Goal: Task Accomplishment & Management: Manage account settings

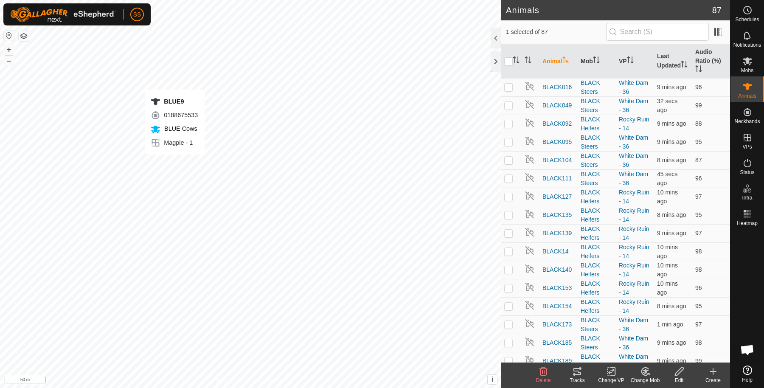
checkbox input "false"
checkbox input "true"
checkbox input "false"
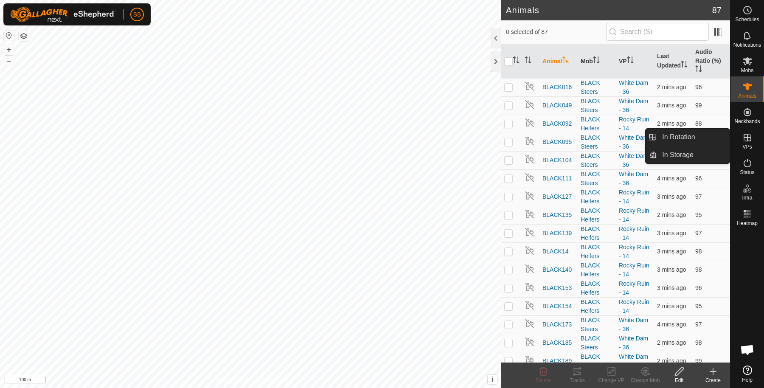
click at [751, 141] on icon at bounding box center [747, 137] width 10 height 10
click at [679, 138] on link "In Rotation" at bounding box center [693, 137] width 73 height 17
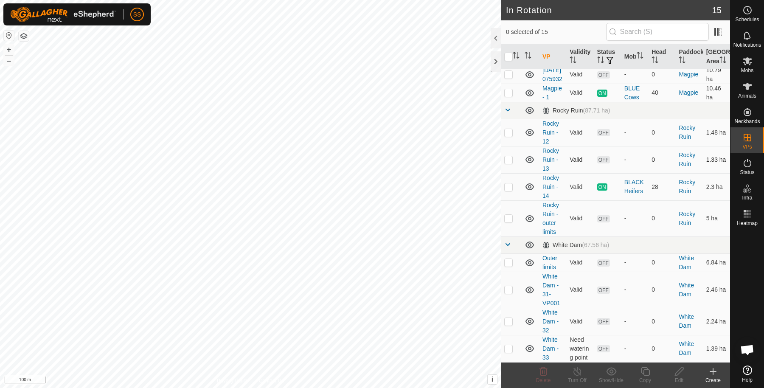
scroll to position [206, 0]
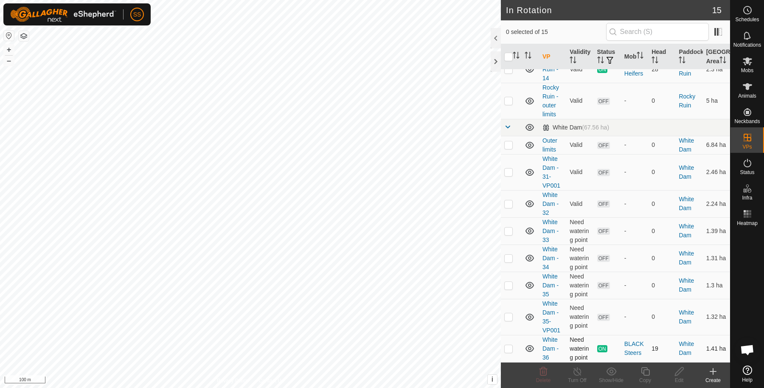
click at [510, 350] on p-checkbox at bounding box center [508, 348] width 8 height 7
checkbox input "true"
click at [647, 371] on icon at bounding box center [645, 371] width 11 height 10
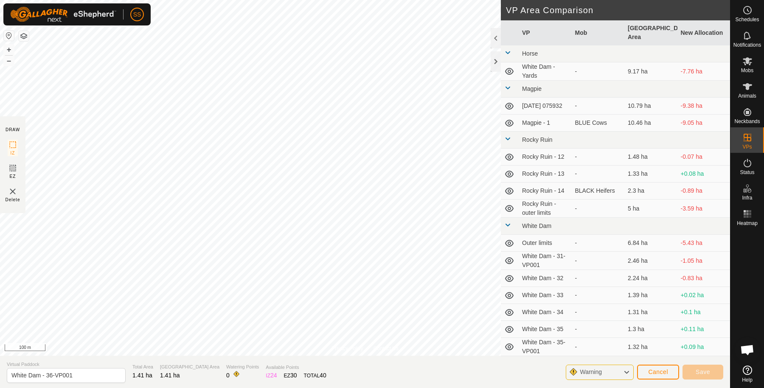
click at [667, 379] on div "Cancel Save" at bounding box center [680, 371] width 86 height 20
click at [667, 376] on button "Cancel" at bounding box center [658, 371] width 42 height 15
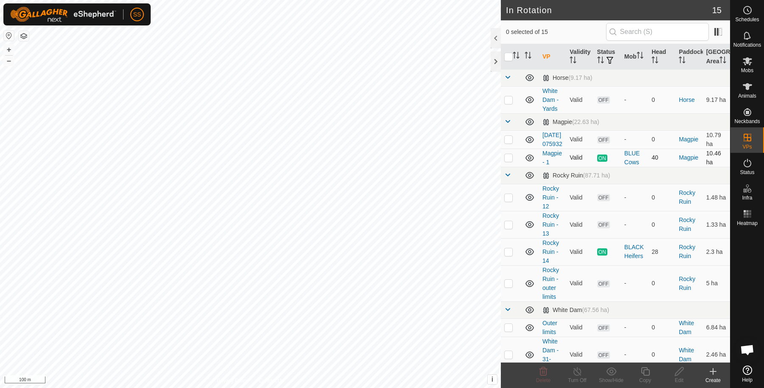
click at [506, 167] on td at bounding box center [511, 157] width 20 height 18
checkbox input "true"
click at [647, 371] on icon at bounding box center [645, 371] width 11 height 10
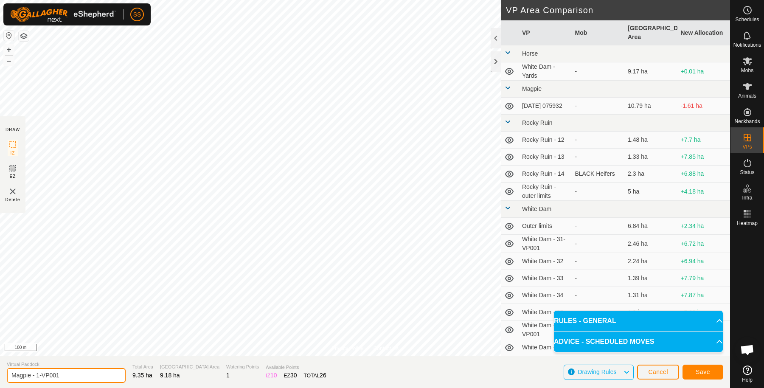
click at [95, 374] on input "Magpie - 1-VP001" at bounding box center [66, 375] width 119 height 15
type input "Magpie - 2"
click at [698, 365] on button "Save" at bounding box center [702, 371] width 41 height 15
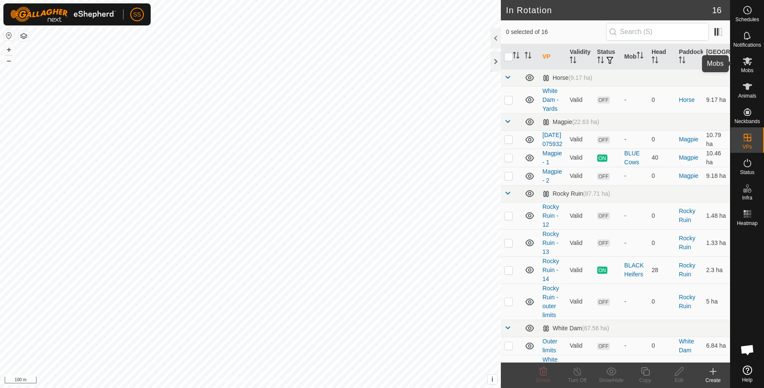
click at [739, 65] on es-mob-svg-icon at bounding box center [746, 61] width 15 height 14
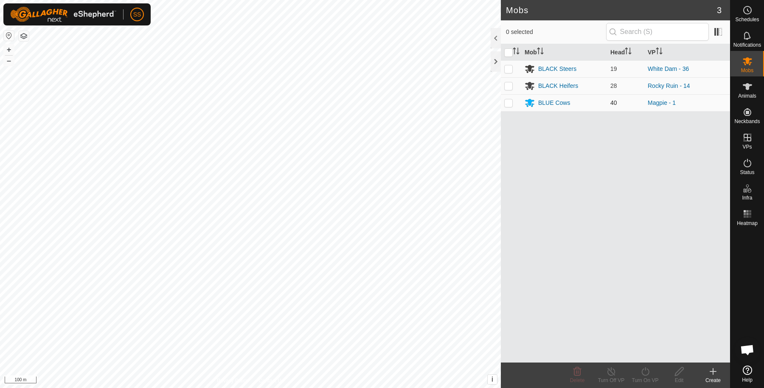
click at [507, 100] on p-checkbox at bounding box center [508, 102] width 8 height 7
checkbox input "true"
click at [655, 377] on div "Turn On VP" at bounding box center [645, 380] width 34 height 8
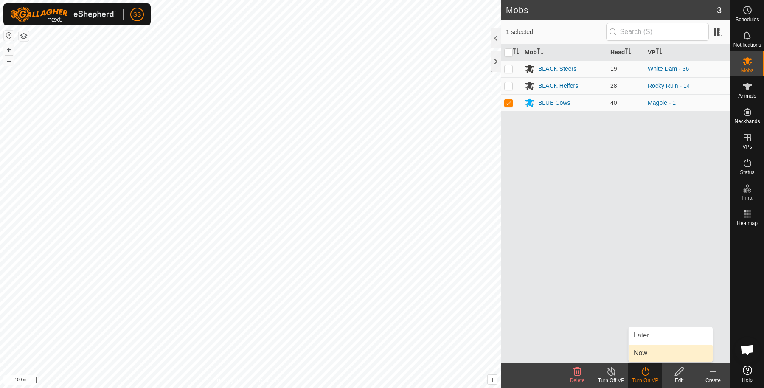
click at [645, 358] on link "Now" at bounding box center [670, 352] width 84 height 17
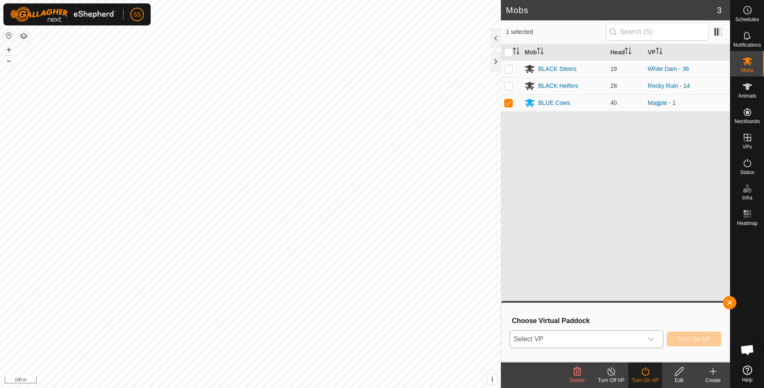
click at [594, 337] on span "Select VP" at bounding box center [576, 338] width 132 height 17
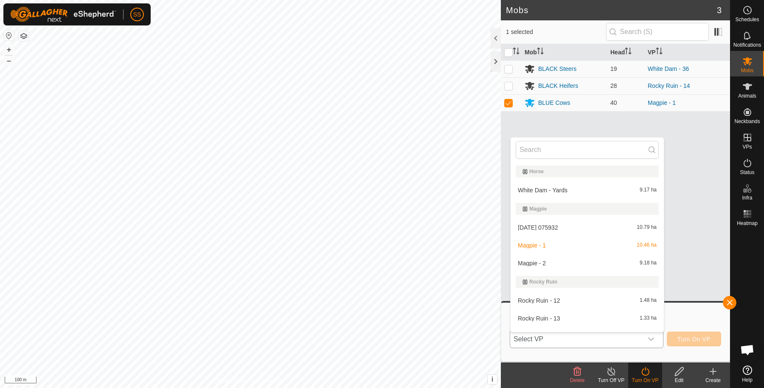
scroll to position [13, 0]
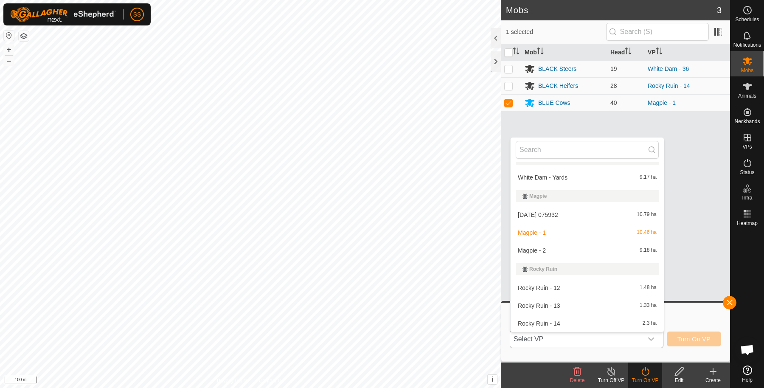
click at [556, 254] on li "Magpie - 2 9.18 ha" at bounding box center [586, 250] width 153 height 17
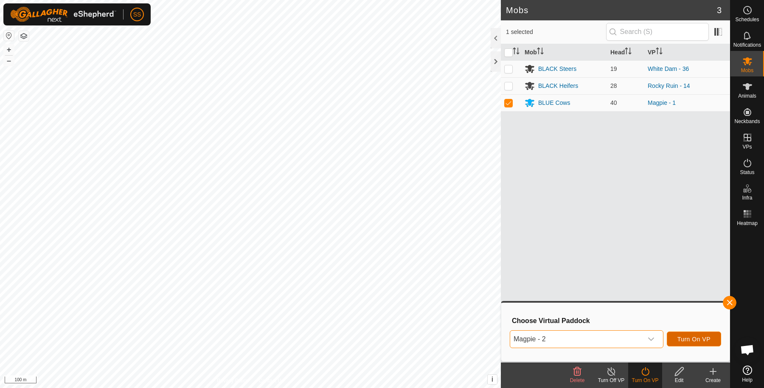
click at [686, 336] on span "Turn On VP" at bounding box center [693, 339] width 33 height 7
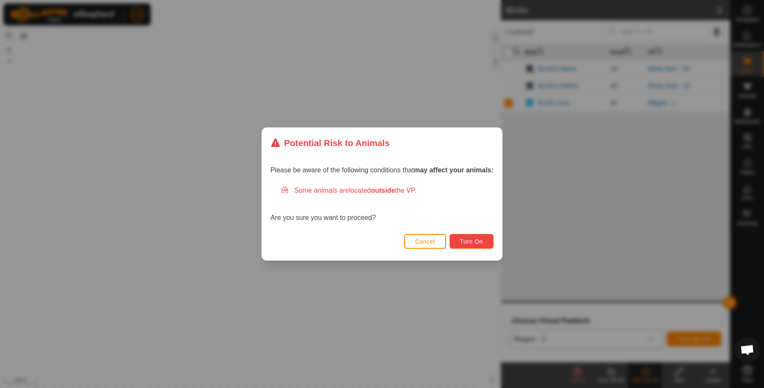
click at [477, 240] on span "Turn On" at bounding box center [471, 241] width 23 height 7
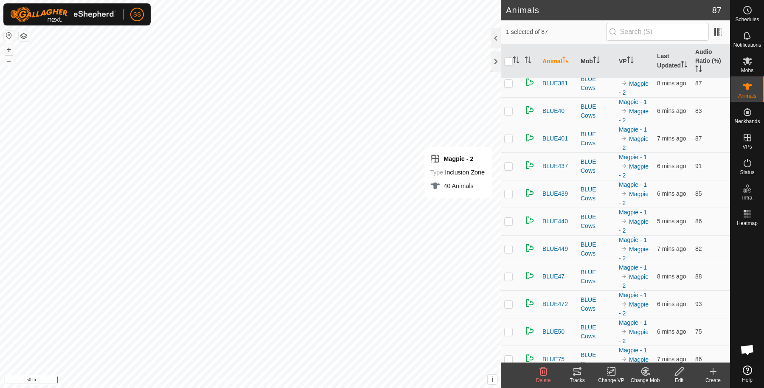
scroll to position [1662, 0]
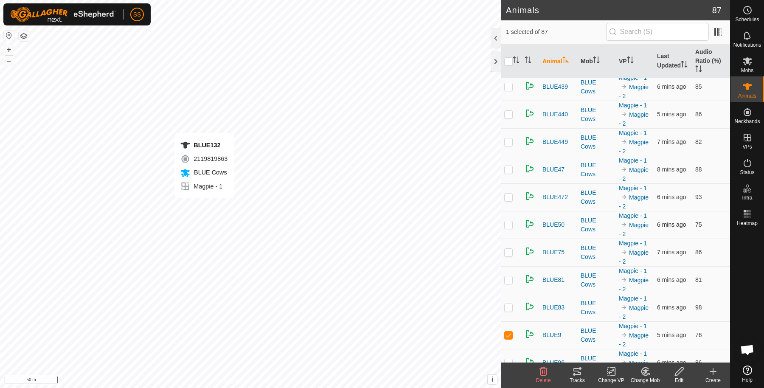
checkbox input "true"
checkbox input "false"
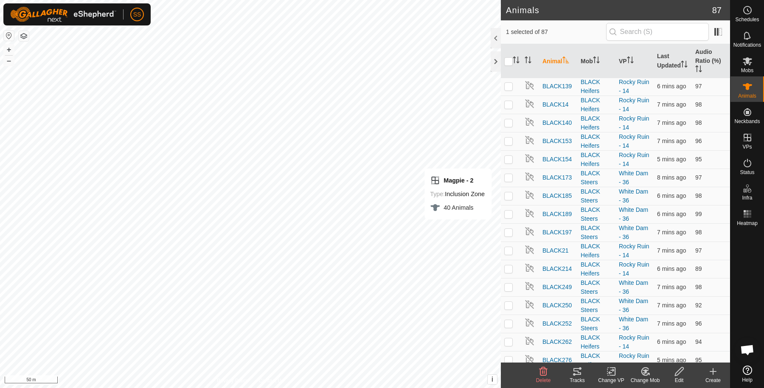
scroll to position [672, 0]
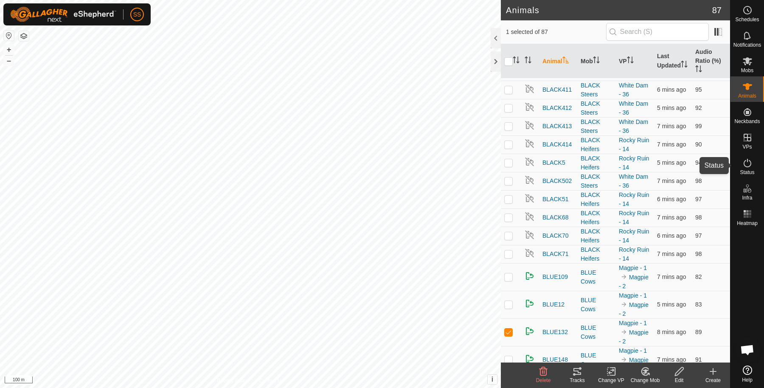
click at [749, 174] on span "Status" at bounding box center [746, 172] width 14 height 5
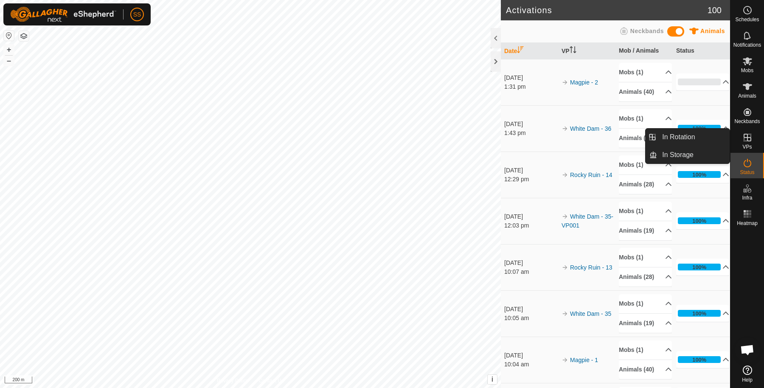
drag, startPoint x: 739, startPoint y: 150, endPoint x: 736, endPoint y: 132, distance: 17.6
click at [736, 132] on div "VPs" at bounding box center [747, 139] width 34 height 25
click at [683, 137] on link "In Rotation" at bounding box center [693, 137] width 73 height 17
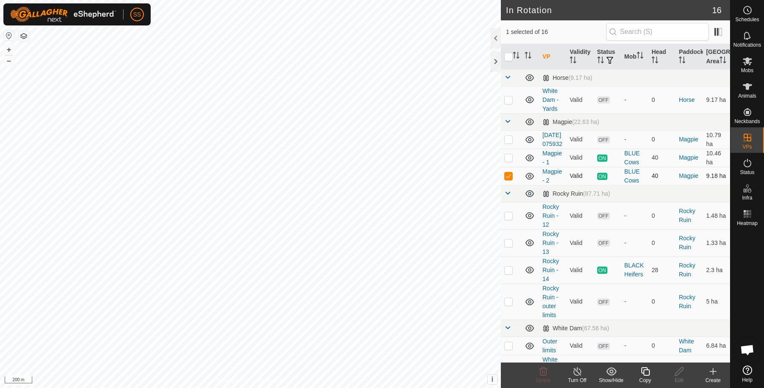
click at [506, 179] on p-checkbox at bounding box center [508, 175] width 8 height 7
checkbox input "false"
click at [509, 148] on td at bounding box center [511, 139] width 20 height 18
click at [544, 368] on icon at bounding box center [543, 371] width 8 height 8
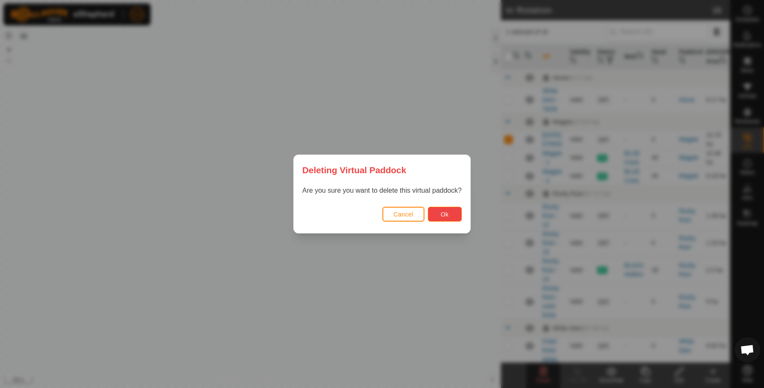
click at [449, 218] on button "Ok" at bounding box center [445, 214] width 34 height 15
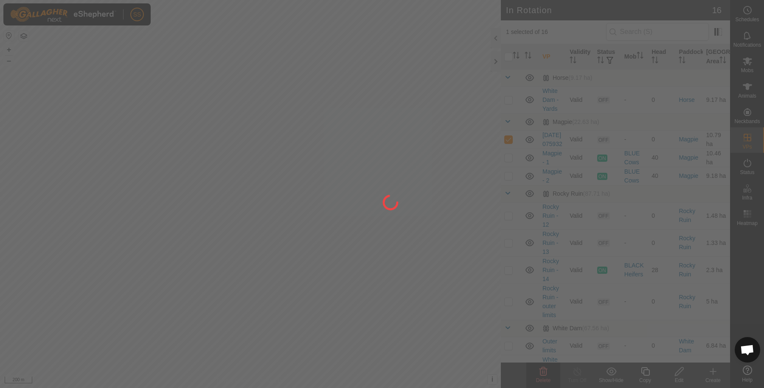
checkbox input "false"
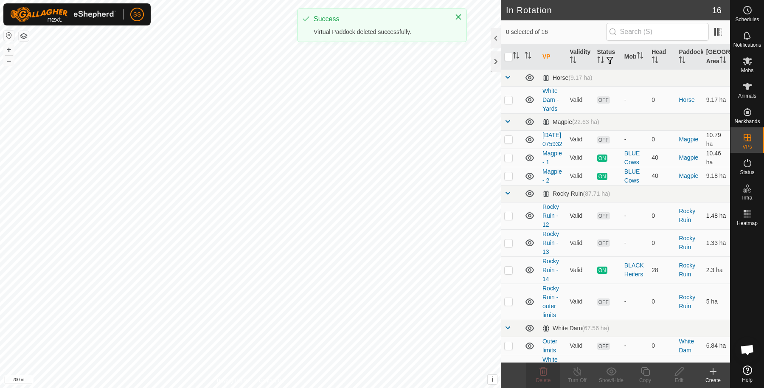
scroll to position [188, 0]
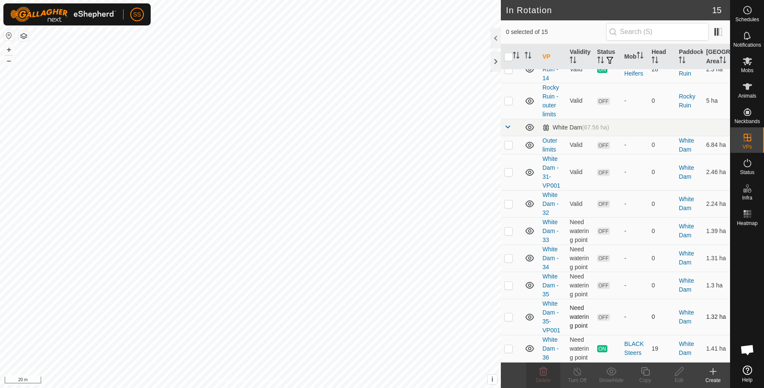
click at [508, 319] on p-checkbox at bounding box center [508, 316] width 8 height 7
checkbox input "true"
click at [509, 283] on p-checkbox at bounding box center [508, 285] width 8 height 7
checkbox input "true"
click at [506, 258] on p-checkbox at bounding box center [508, 258] width 8 height 7
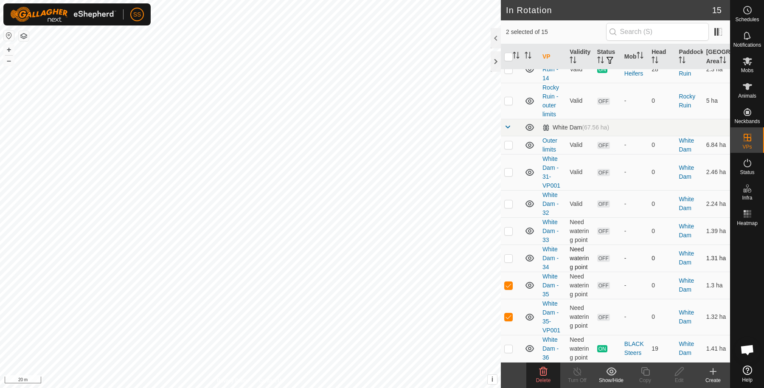
checkbox input "true"
click at [508, 229] on p-checkbox at bounding box center [508, 230] width 8 height 7
checkbox input "true"
click at [509, 206] on p-checkbox at bounding box center [508, 203] width 8 height 7
checkbox input "true"
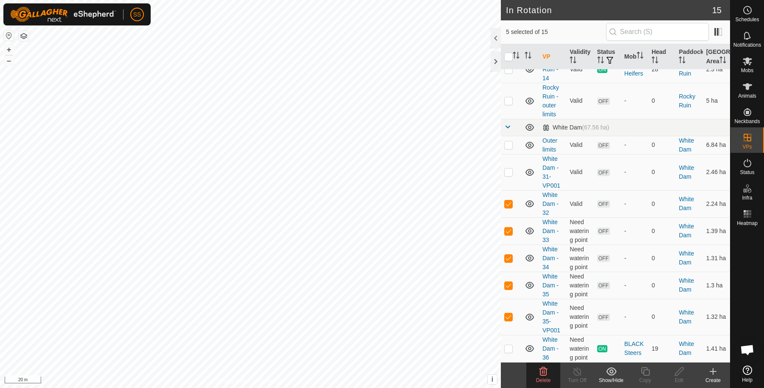
click at [544, 377] on span "Delete" at bounding box center [543, 380] width 15 height 6
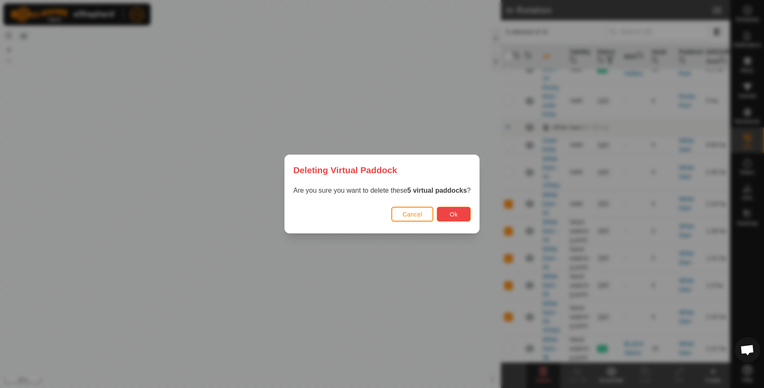
click at [457, 217] on span "Ok" at bounding box center [454, 214] width 8 height 7
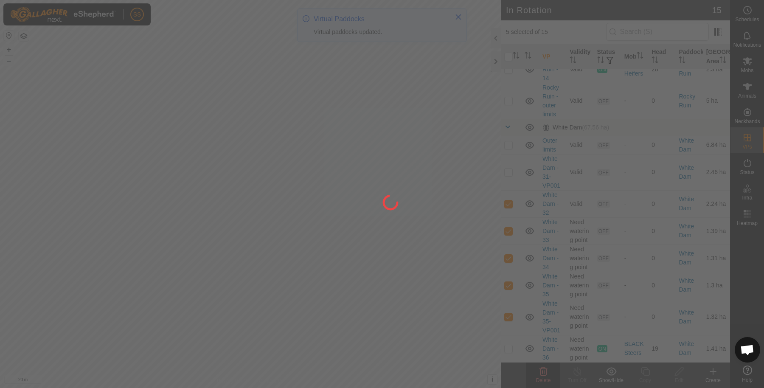
checkbox input "false"
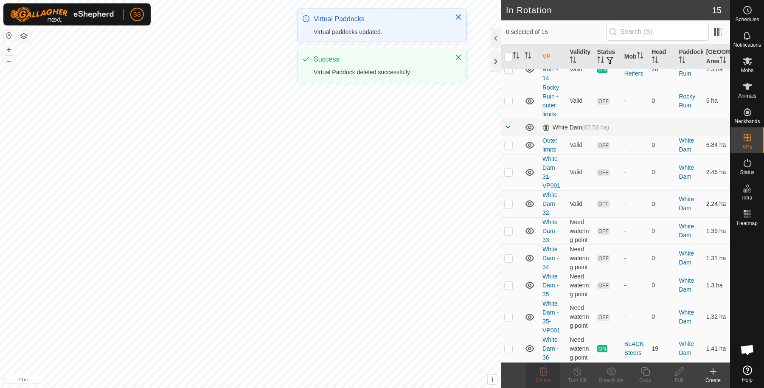
scroll to position [45, 0]
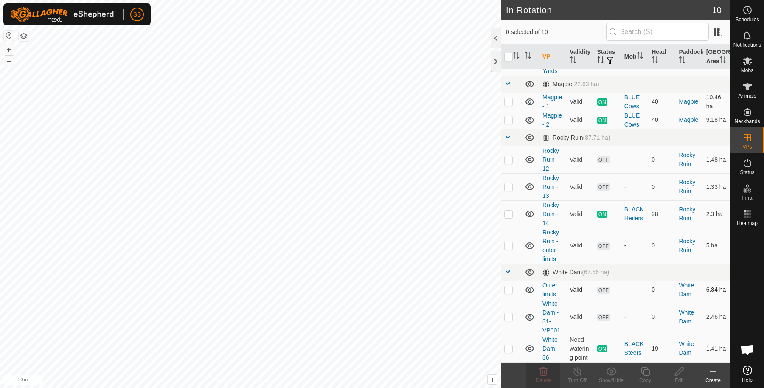
click at [509, 285] on td at bounding box center [511, 289] width 20 height 18
checkbox input "false"
click at [506, 314] on p-checkbox at bounding box center [508, 316] width 8 height 7
click at [541, 376] on div "Delete" at bounding box center [543, 380] width 34 height 8
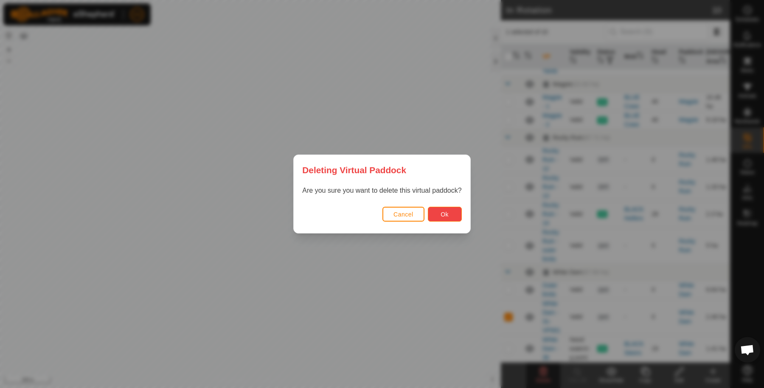
click at [442, 216] on span "Ok" at bounding box center [444, 214] width 8 height 7
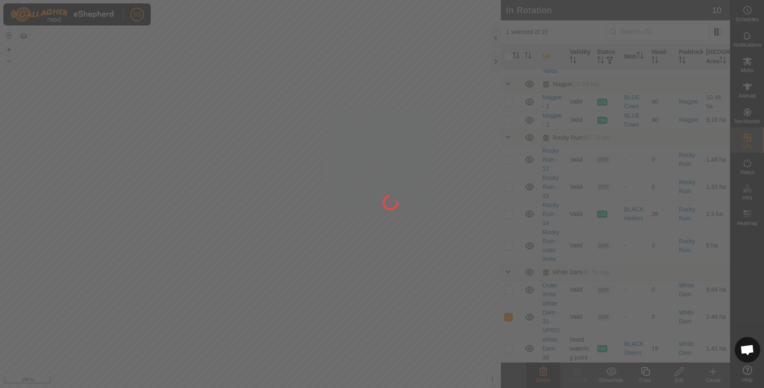
checkbox input "false"
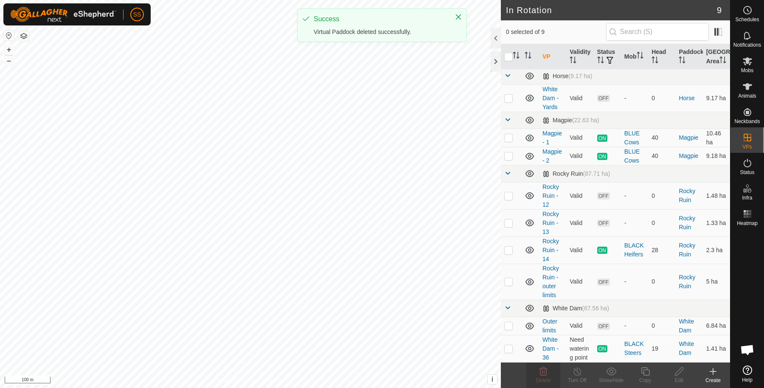
scroll to position [0, 0]
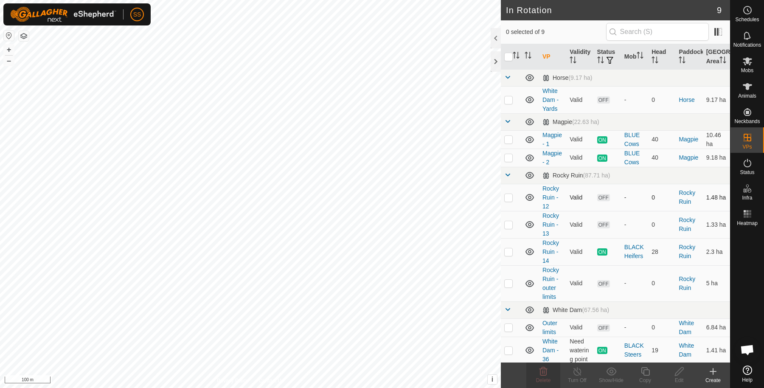
click at [508, 209] on td at bounding box center [511, 197] width 20 height 27
checkbox input "true"
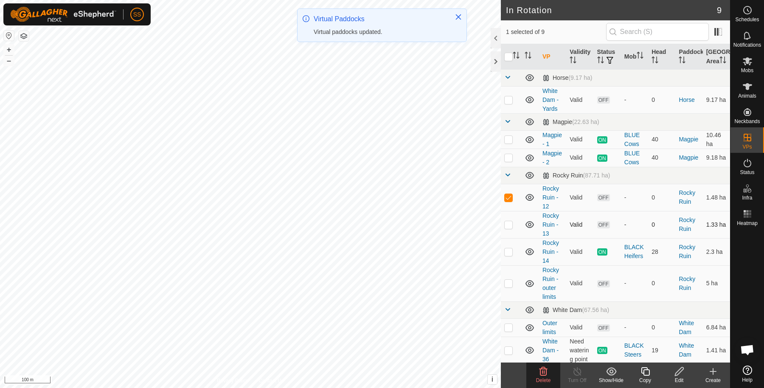
click at [506, 237] on td at bounding box center [511, 224] width 20 height 27
checkbox input "true"
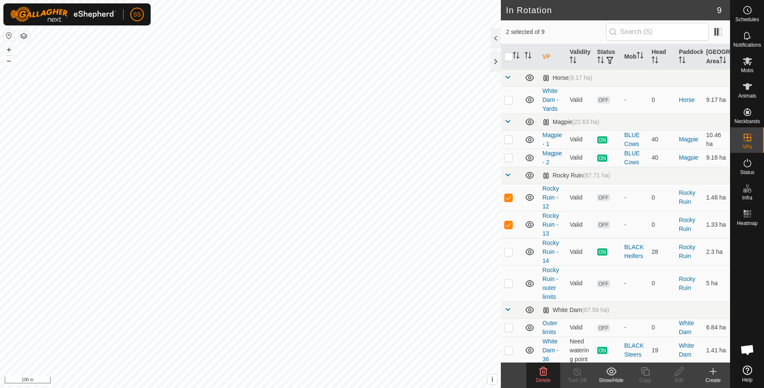
click at [545, 379] on span "Delete" at bounding box center [543, 380] width 15 height 6
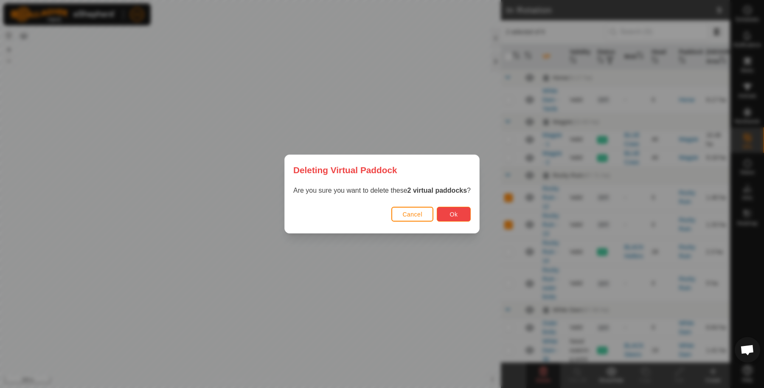
click at [457, 215] on span "Ok" at bounding box center [454, 214] width 8 height 7
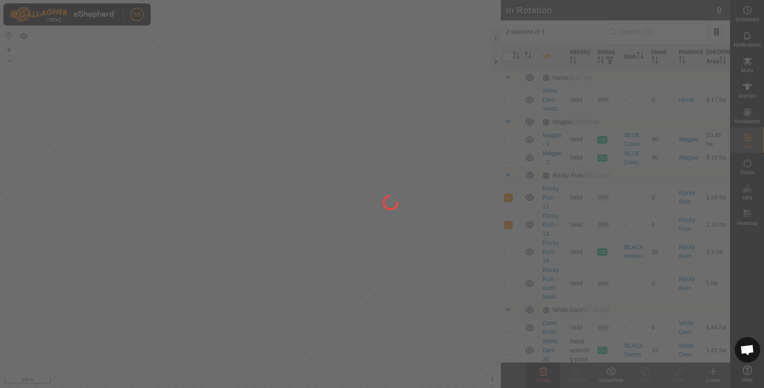
checkbox input "false"
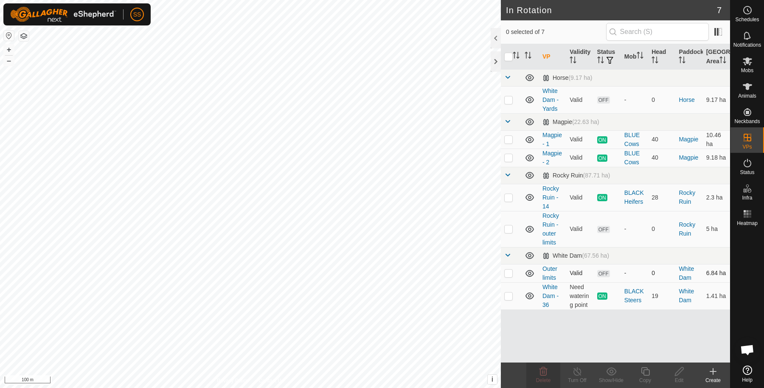
click at [510, 276] on p-checkbox at bounding box center [508, 272] width 8 height 7
checkbox input "true"
click at [684, 368] on edit-svg-icon at bounding box center [679, 371] width 34 height 10
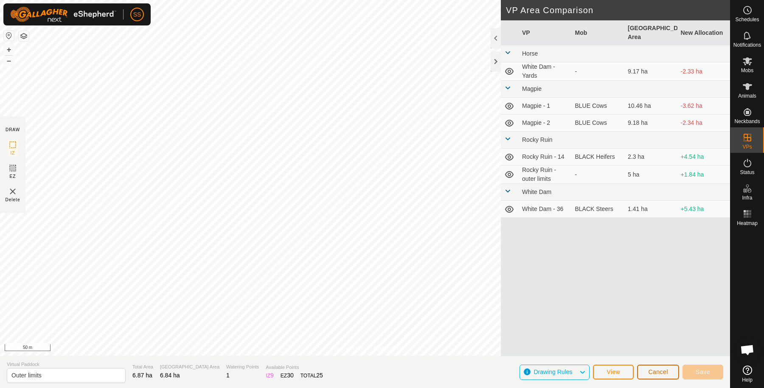
click at [642, 370] on button "Cancel" at bounding box center [658, 371] width 42 height 15
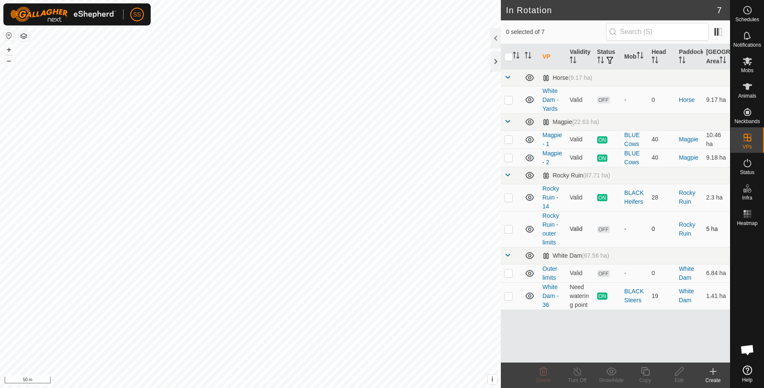
click at [509, 232] on p-checkbox at bounding box center [508, 228] width 8 height 7
checkbox input "true"
click at [680, 375] on icon at bounding box center [679, 371] width 11 height 10
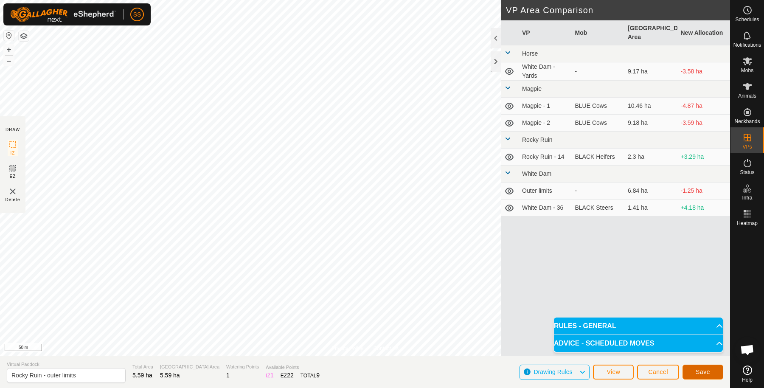
click at [708, 369] on span "Save" at bounding box center [702, 371] width 14 height 7
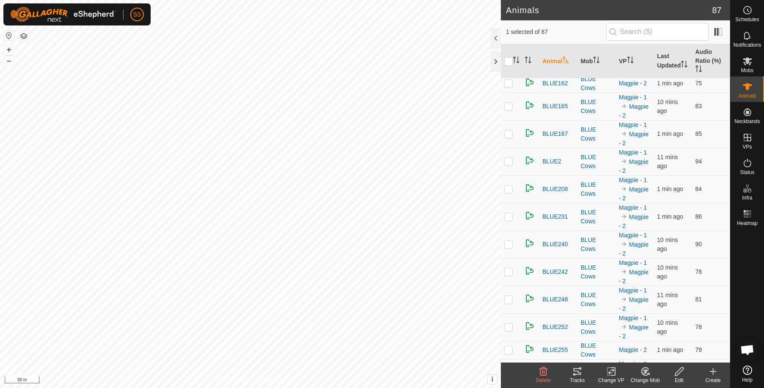
scroll to position [848, 0]
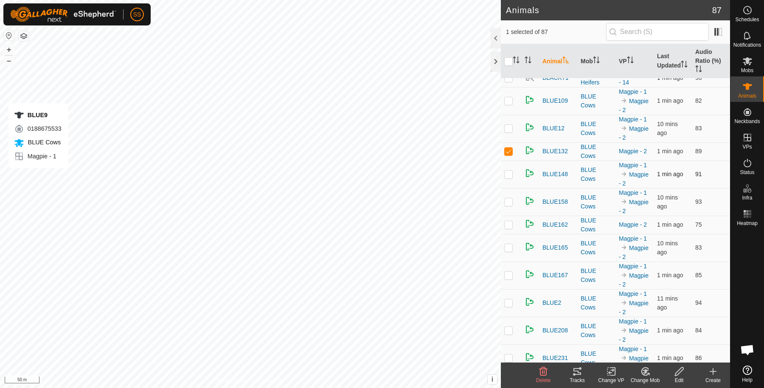
checkbox input "false"
checkbox input "true"
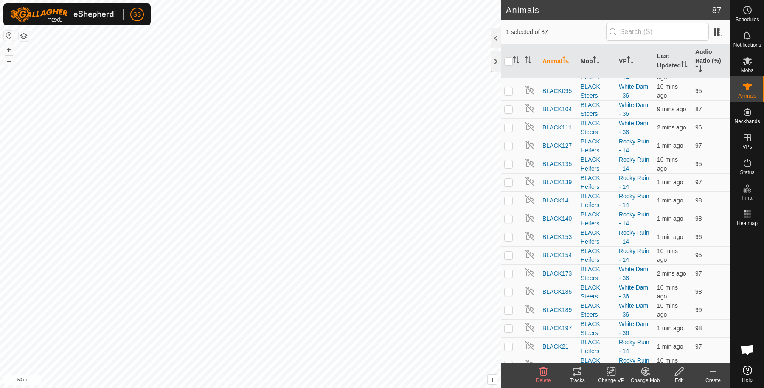
scroll to position [0, 0]
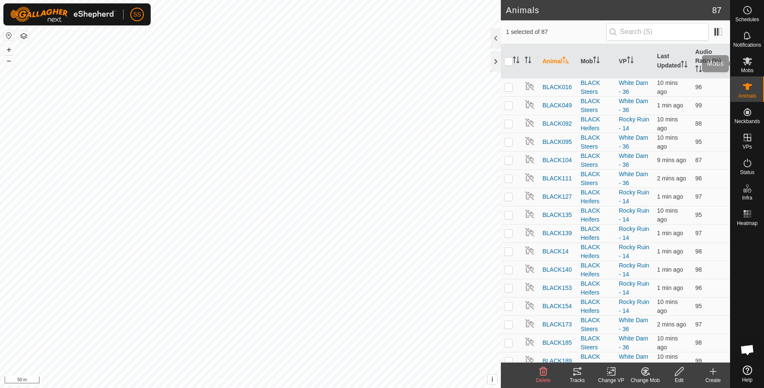
click at [753, 53] on div "Mobs" at bounding box center [747, 63] width 34 height 25
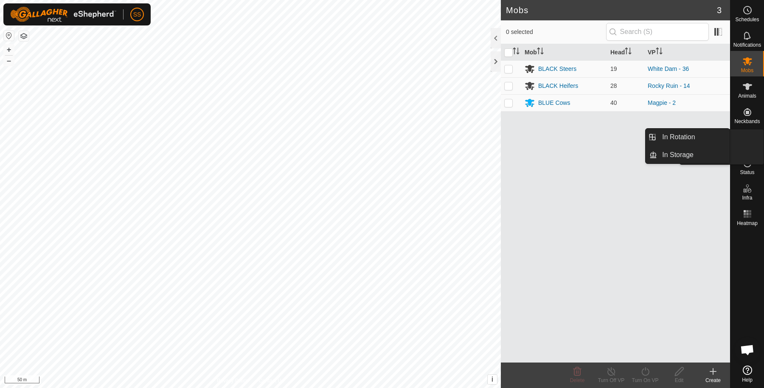
click at [744, 134] on icon at bounding box center [747, 138] width 8 height 8
click at [715, 138] on link "In Rotation" at bounding box center [693, 137] width 73 height 17
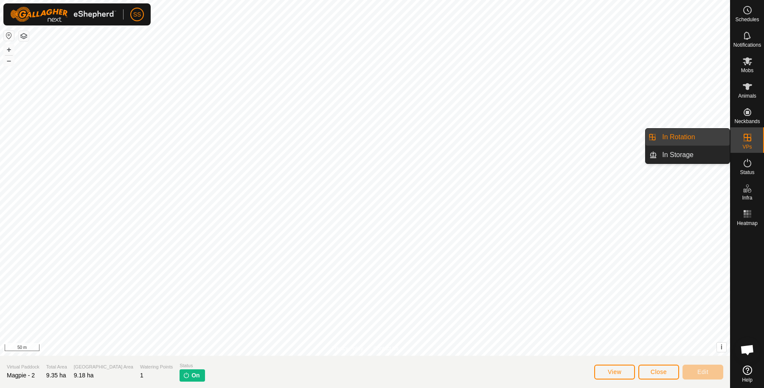
click at [751, 133] on icon at bounding box center [747, 137] width 10 height 10
click at [699, 132] on link "In Rotation" at bounding box center [693, 137] width 73 height 17
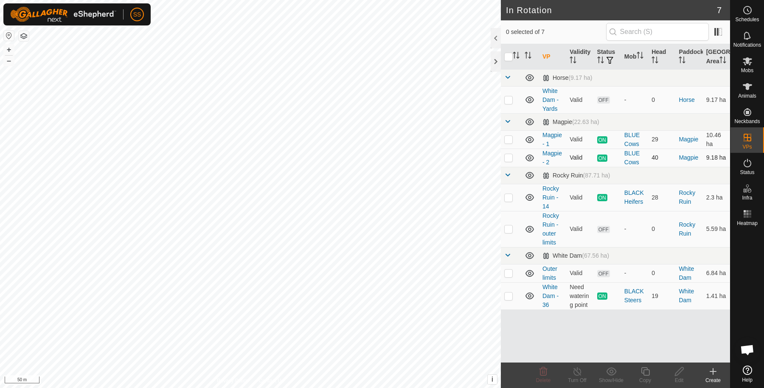
click at [507, 161] on p-checkbox at bounding box center [508, 157] width 8 height 7
checkbox input "true"
click at [640, 373] on icon at bounding box center [645, 371] width 11 height 10
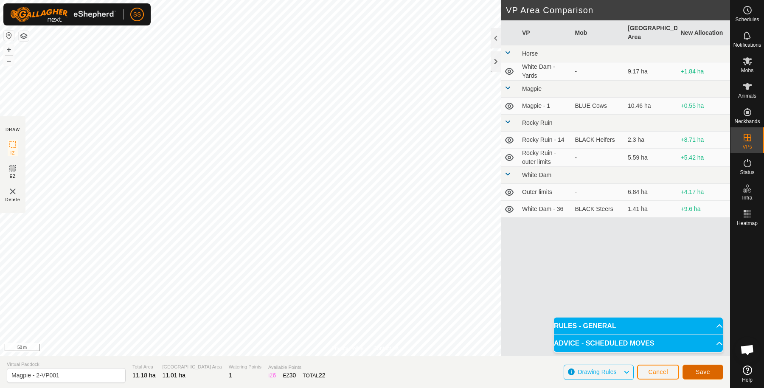
click at [711, 368] on button "Save" at bounding box center [702, 371] width 41 height 15
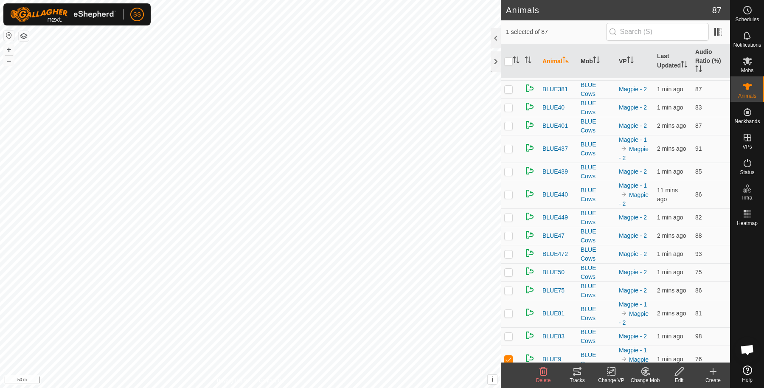
scroll to position [1438, 0]
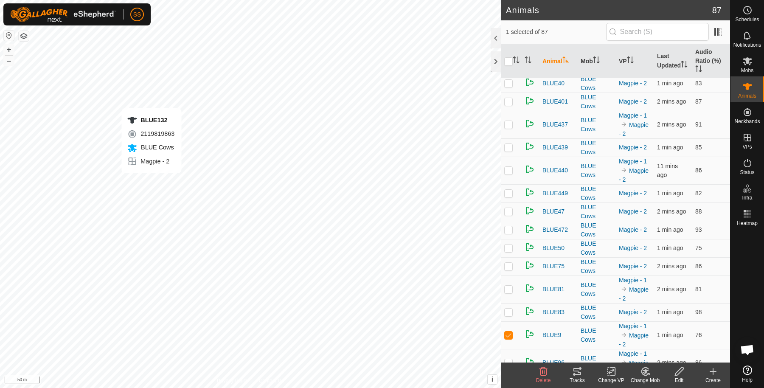
checkbox input "true"
checkbox input "false"
click at [133, 208] on div "BLUE9 0188675533 BLUE Cows Magpie - 1 + – ⇧ i This application includes HERE Ma…" at bounding box center [250, 194] width 501 height 388
checkbox input "false"
checkbox input "true"
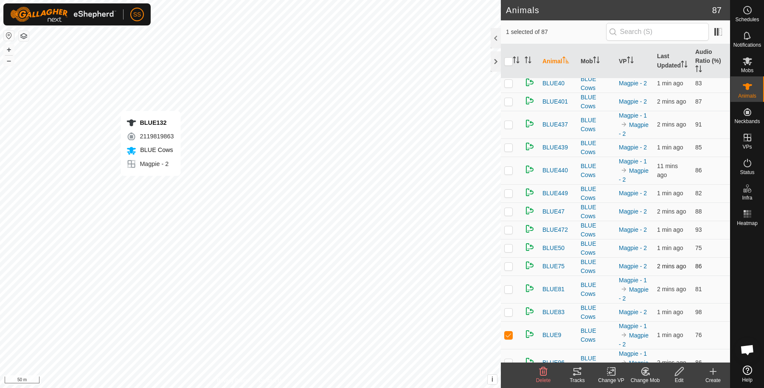
checkbox input "true"
click at [508, 331] on p-checkbox at bounding box center [508, 334] width 8 height 7
checkbox input "true"
click at [610, 371] on icon at bounding box center [611, 371] width 11 height 10
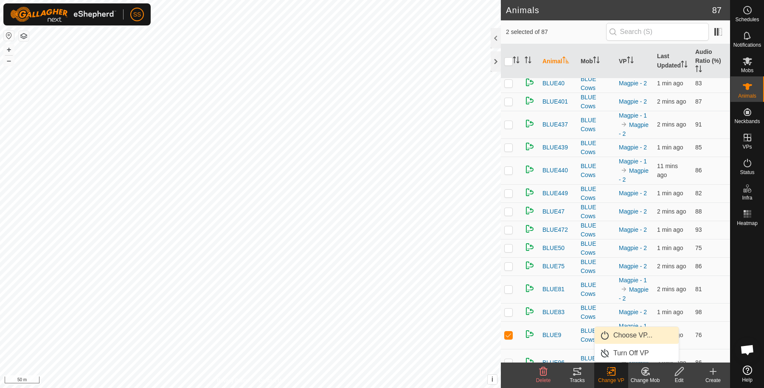
click at [618, 337] on link "Choose VP..." at bounding box center [636, 335] width 84 height 17
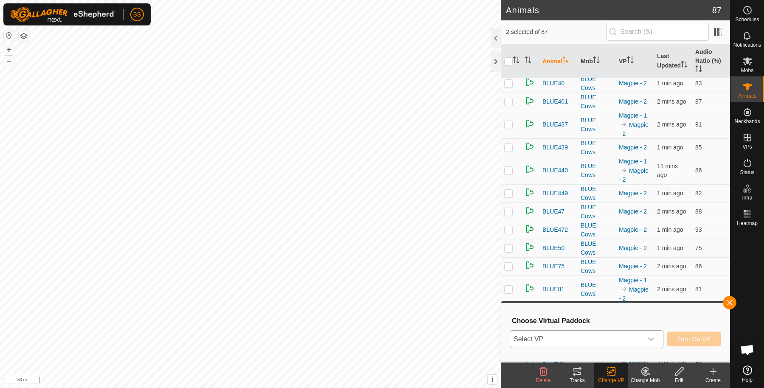
click at [610, 339] on span "Select VP" at bounding box center [576, 338] width 132 height 17
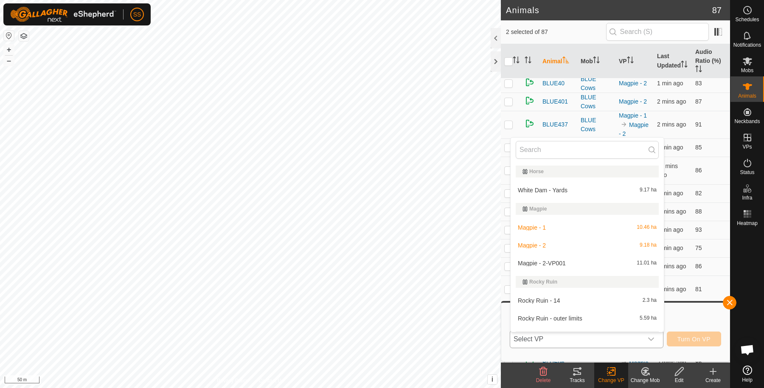
click at [567, 266] on li "Magpie - 2-VP001 11.01 ha" at bounding box center [586, 263] width 153 height 17
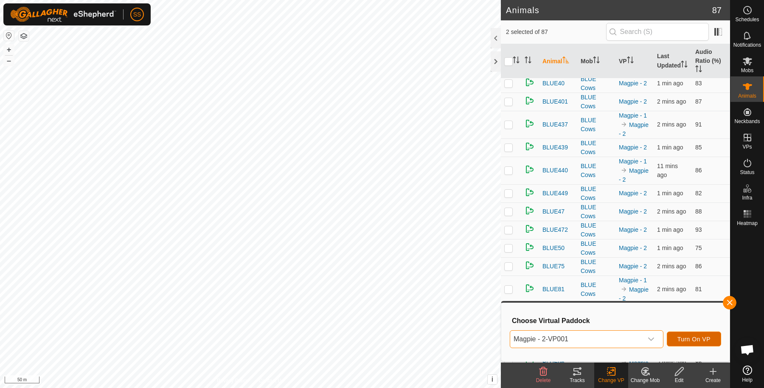
click at [685, 338] on span "Turn On VP" at bounding box center [693, 339] width 33 height 7
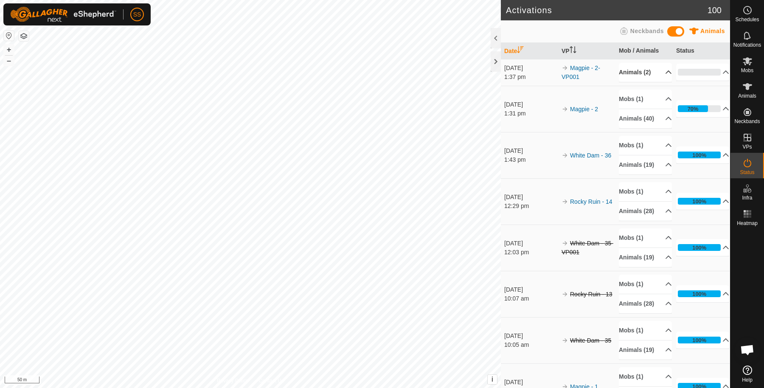
click at [638, 78] on p-accordion-header "Animals (2)" at bounding box center [644, 72] width 53 height 19
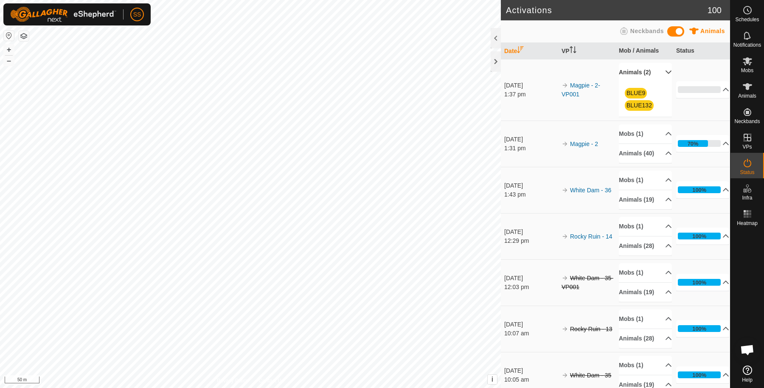
click at [643, 72] on p-accordion-header "Animals (2)" at bounding box center [644, 72] width 53 height 19
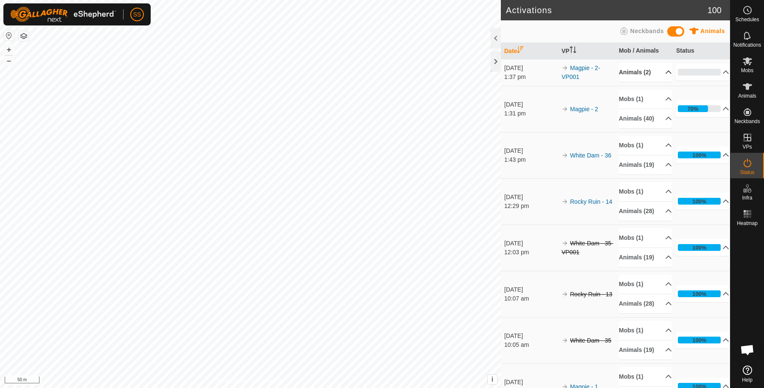
click at [643, 69] on p-accordion-header "Animals (2)" at bounding box center [644, 72] width 53 height 19
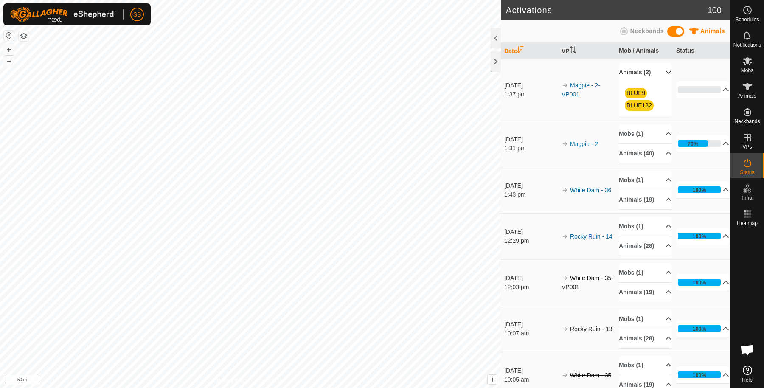
click at [643, 71] on p-accordion-header "Animals (2)" at bounding box center [644, 72] width 53 height 19
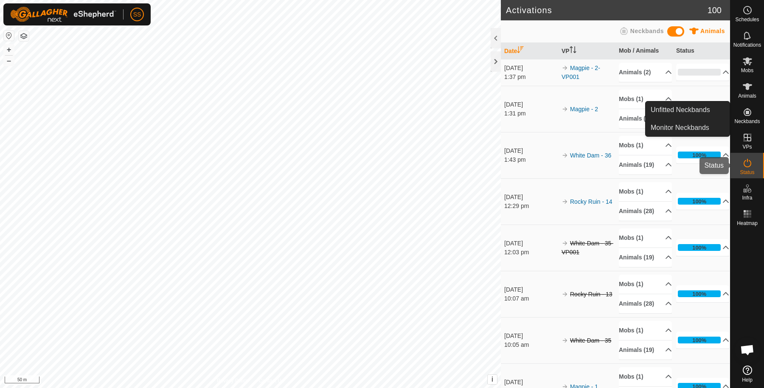
click at [744, 165] on icon at bounding box center [747, 163] width 8 height 8
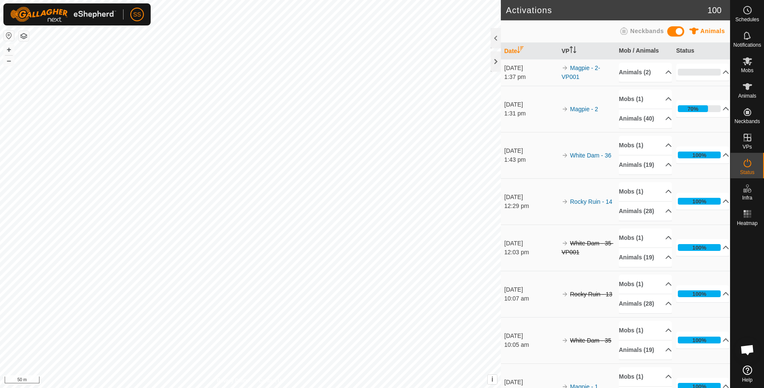
click at [743, 158] on icon at bounding box center [747, 163] width 10 height 10
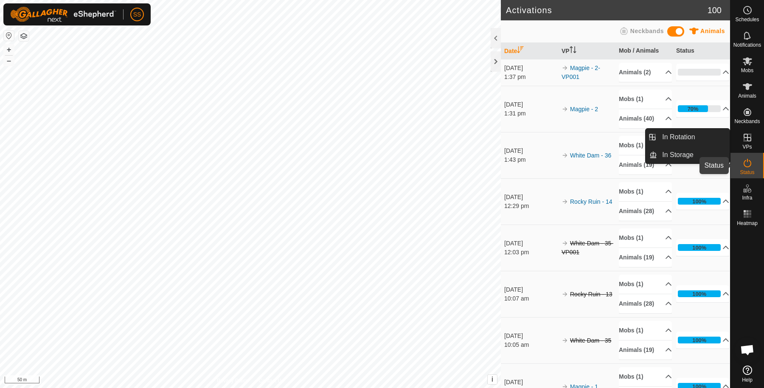
click at [746, 154] on div "Status" at bounding box center [747, 165] width 34 height 25
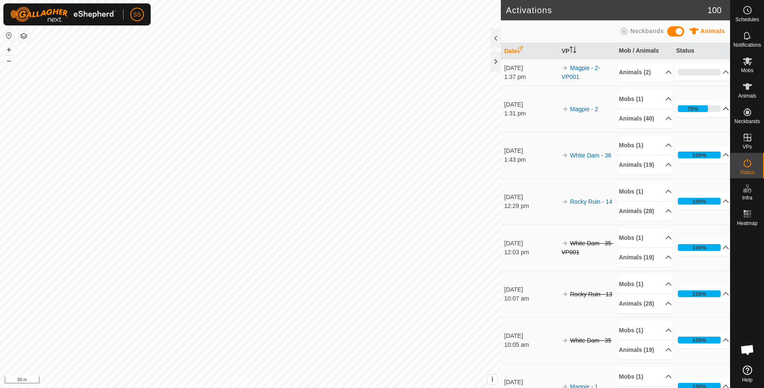
click at [697, 104] on p-accordion-header "70%" at bounding box center [702, 108] width 53 height 17
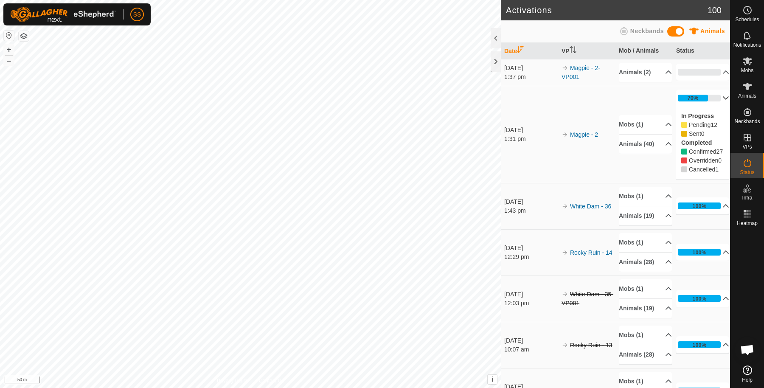
click at [709, 98] on p-accordion-header "70%" at bounding box center [702, 98] width 53 height 17
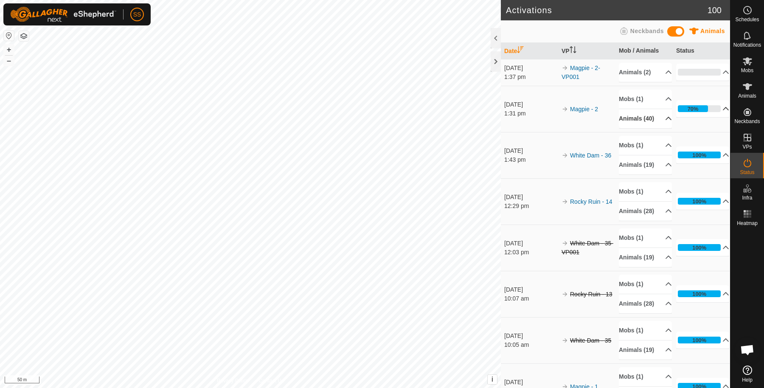
click at [660, 120] on p-accordion-header "Animals (40)" at bounding box center [644, 118] width 53 height 19
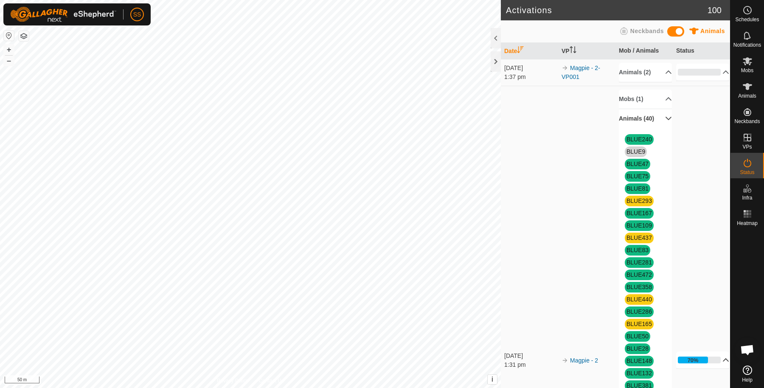
click at [655, 123] on p-accordion-header "Animals (40)" at bounding box center [644, 118] width 53 height 19
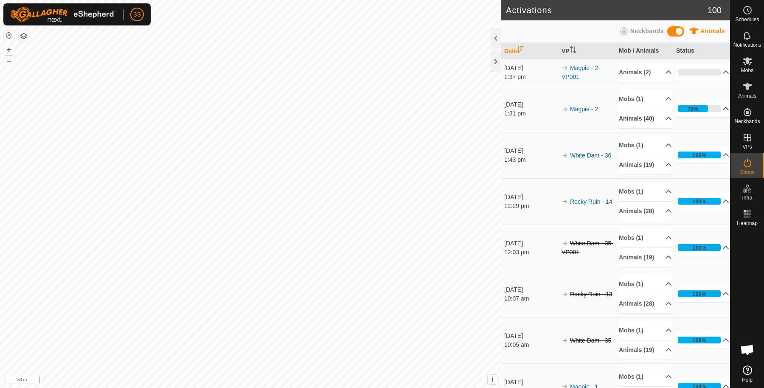
click at [702, 108] on p-accordion-header "70%" at bounding box center [702, 108] width 53 height 17
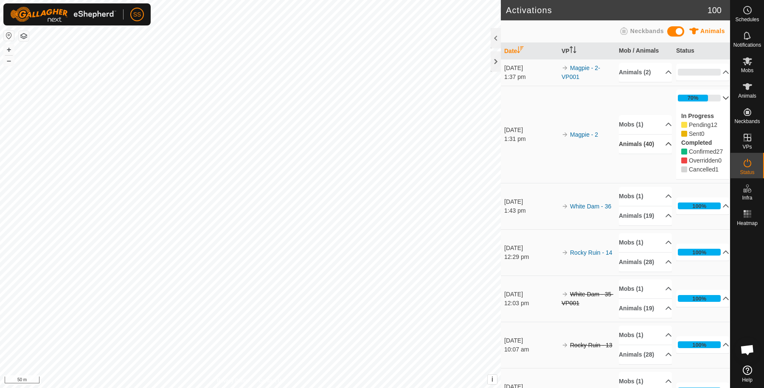
click at [708, 99] on p-accordion-header "70%" at bounding box center [702, 98] width 53 height 17
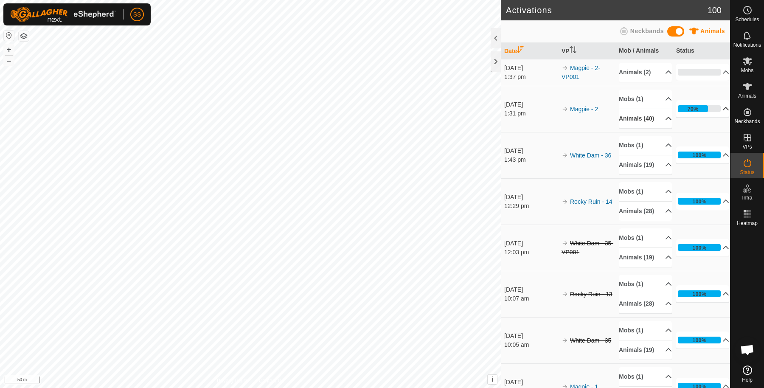
click at [711, 111] on p-accordion-header "70%" at bounding box center [702, 108] width 53 height 17
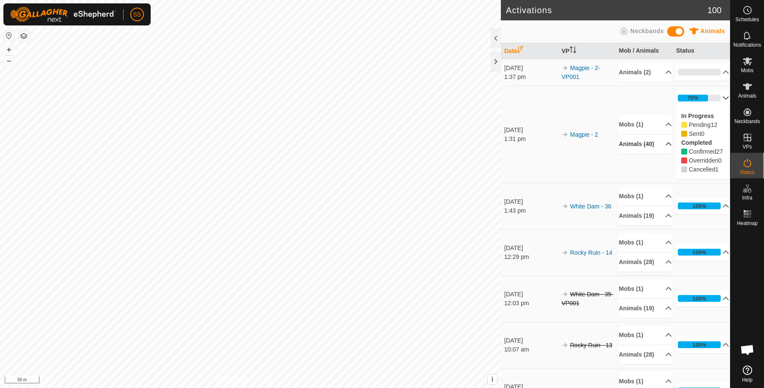
click at [698, 102] on p-accordion-header "70%" at bounding box center [702, 98] width 53 height 17
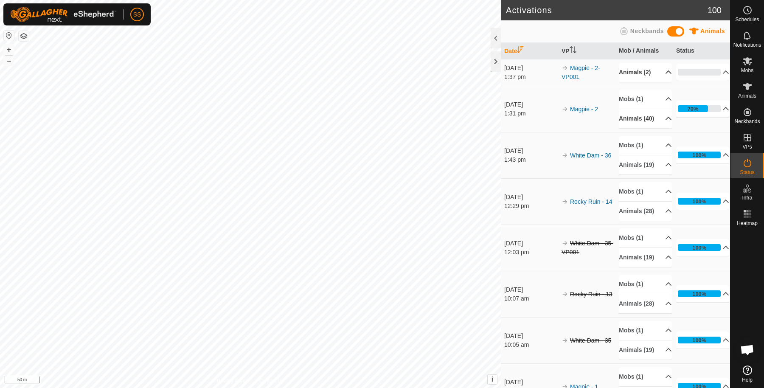
click at [658, 78] on p-accordion-header "Animals (2)" at bounding box center [644, 72] width 53 height 19
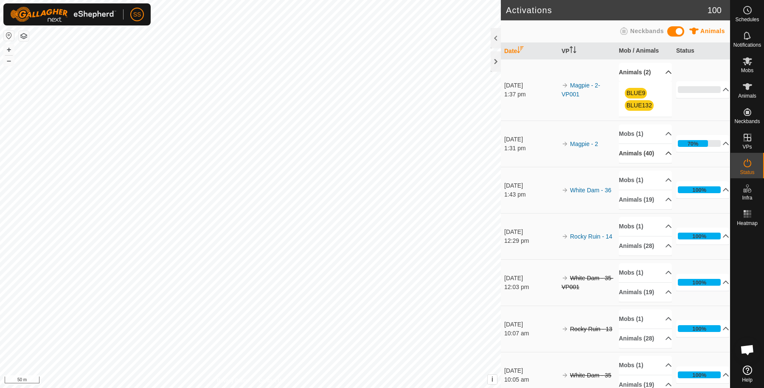
click at [656, 76] on p-accordion-header "Animals (2)" at bounding box center [644, 72] width 53 height 19
click at [647, 64] on p-accordion-header "Animals (2)" at bounding box center [644, 72] width 53 height 19
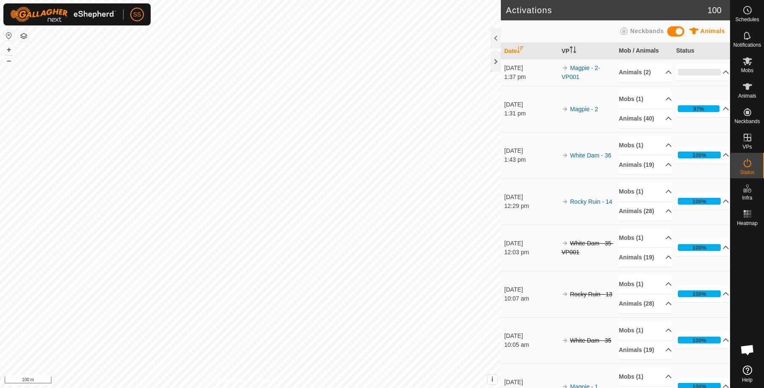
click at [702, 80] on p-accordion-panel "0% In Progress Pending 2 Sent 0 Completed Confirmed 0 Overridden 0 Cancelled 0" at bounding box center [702, 72] width 53 height 17
click at [702, 78] on p-accordion-header "0%" at bounding box center [702, 72] width 53 height 17
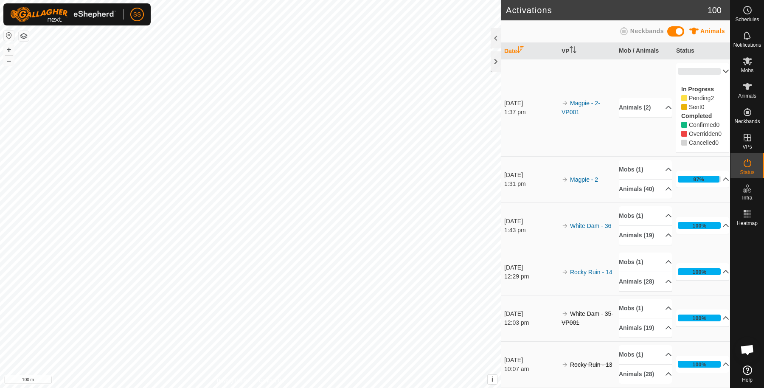
click at [711, 71] on p-accordion-header "0%" at bounding box center [702, 71] width 53 height 17
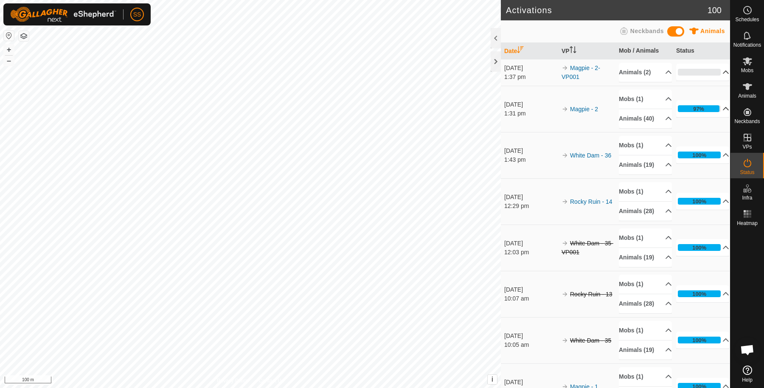
click at [702, 114] on p-accordion-header "97%" at bounding box center [702, 108] width 53 height 17
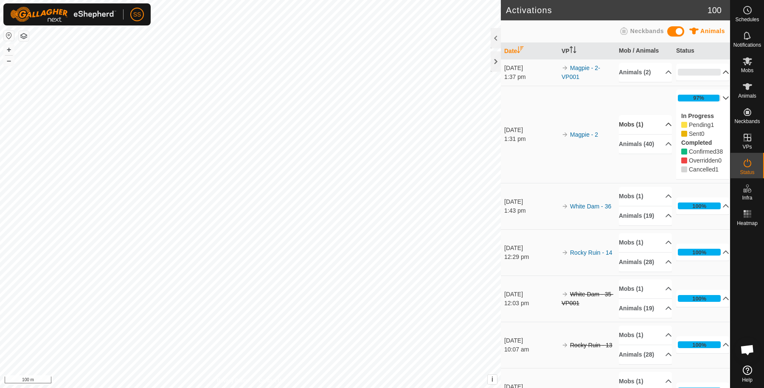
click at [647, 131] on p-accordion-header "Mobs (1)" at bounding box center [644, 124] width 53 height 19
click at [647, 131] on div "BLUE Cows" at bounding box center [644, 134] width 53 height 22
click at [650, 119] on p-accordion-header "Mobs (1)" at bounding box center [644, 113] width 53 height 19
click at [648, 150] on p-accordion-header "Animals (40)" at bounding box center [644, 143] width 53 height 19
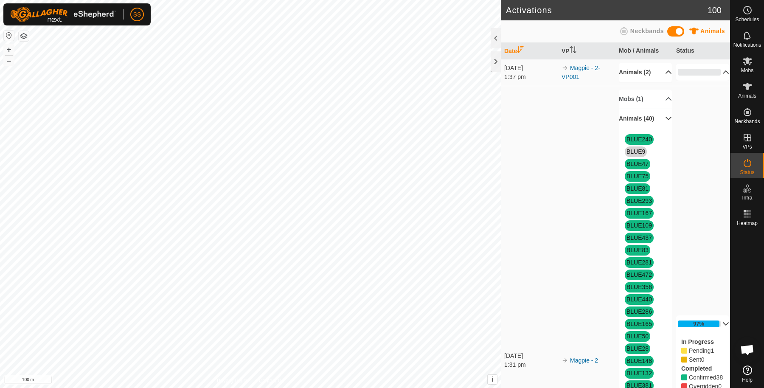
click at [644, 66] on p-accordion-header "Animals (2)" at bounding box center [644, 72] width 53 height 19
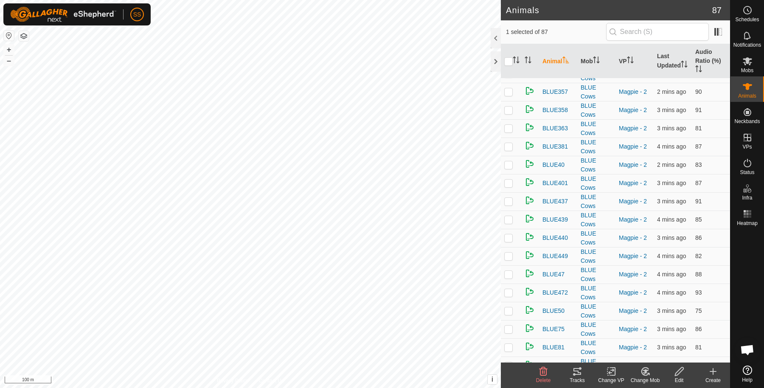
scroll to position [1317, 0]
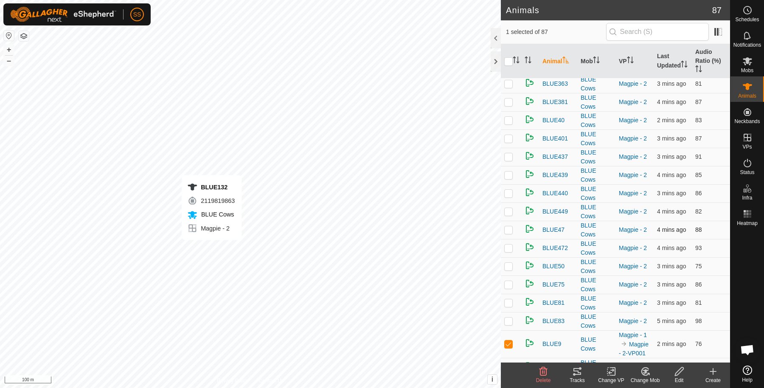
checkbox input "true"
checkbox input "false"
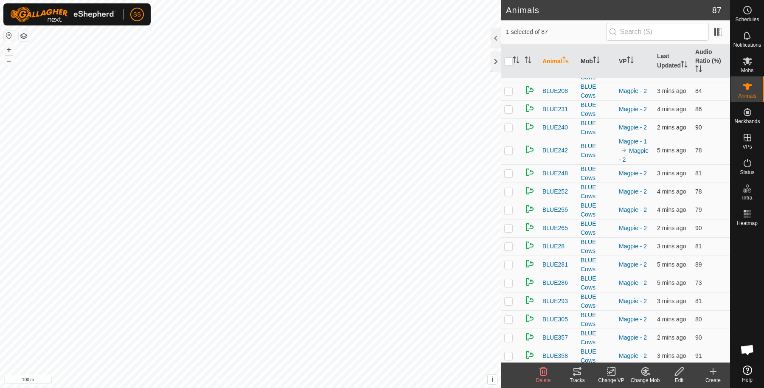
scroll to position [893, 0]
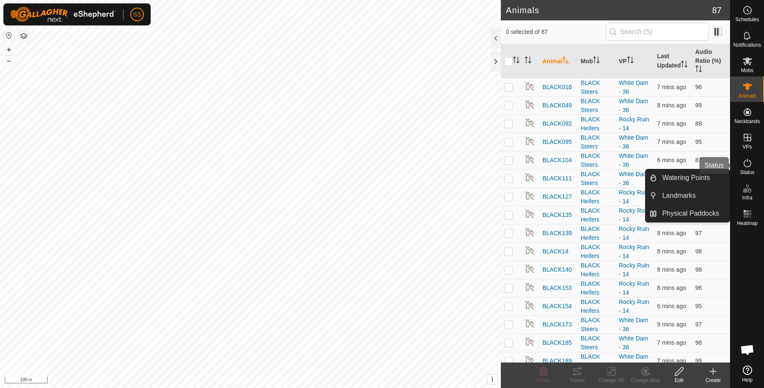
click at [738, 161] on div "Status" at bounding box center [747, 165] width 34 height 25
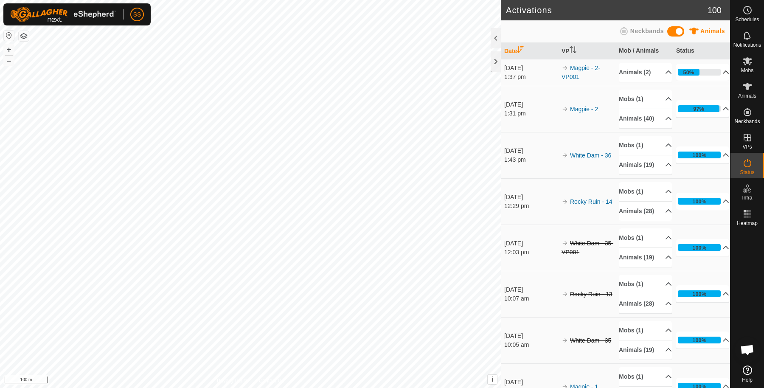
click at [698, 71] on p-accordion-header "50%" at bounding box center [702, 72] width 53 height 17
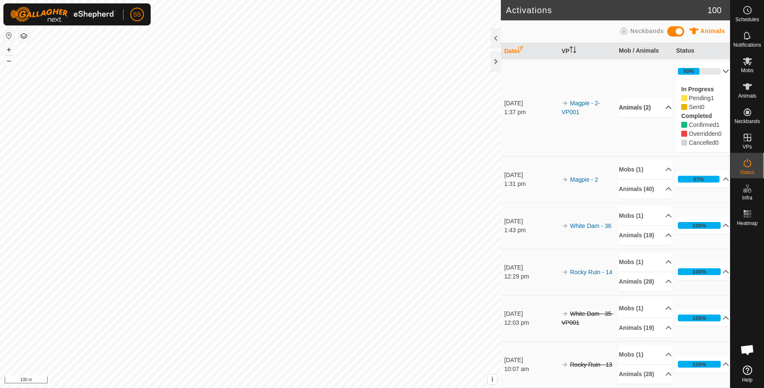
click at [659, 109] on p-accordion-header "Animals (2)" at bounding box center [644, 107] width 53 height 19
click at [660, 89] on p-accordion-header "Animals (2)" at bounding box center [644, 90] width 53 height 19
click at [699, 70] on p-accordion-header "50%" at bounding box center [702, 71] width 53 height 17
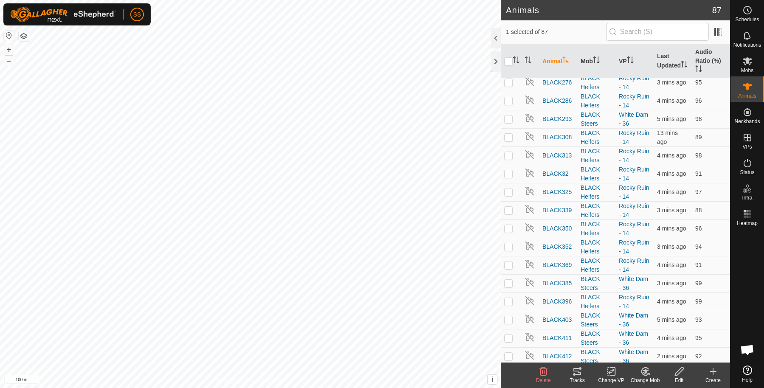
scroll to position [848, 0]
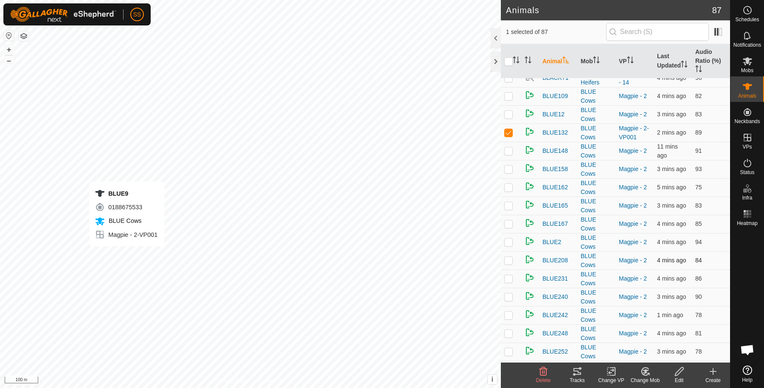
checkbox input "false"
checkbox input "true"
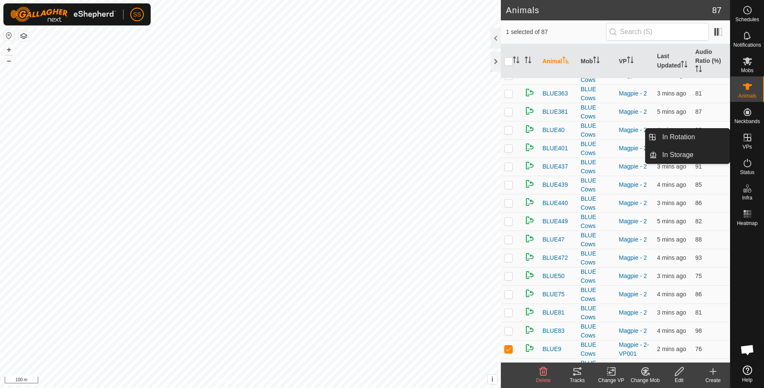
click at [745, 139] on icon at bounding box center [747, 137] width 10 height 10
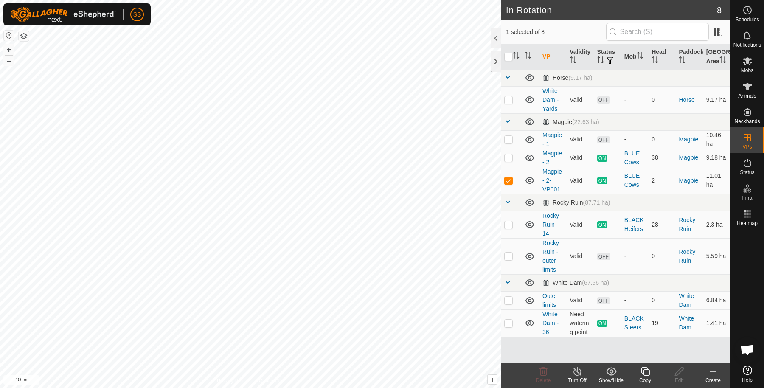
click at [646, 367] on icon at bounding box center [645, 371] width 8 height 8
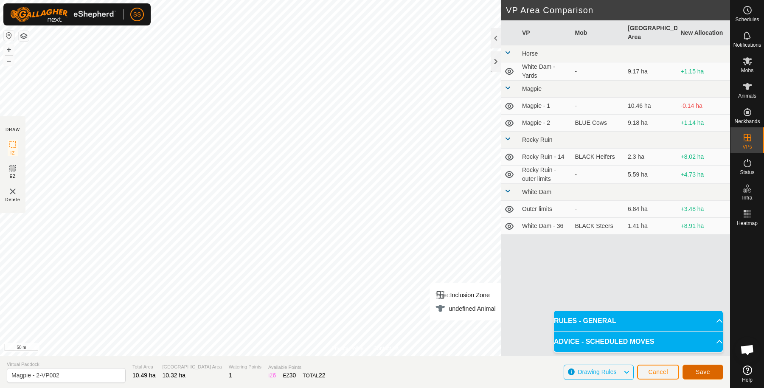
click at [697, 368] on span "Save" at bounding box center [702, 371] width 14 height 7
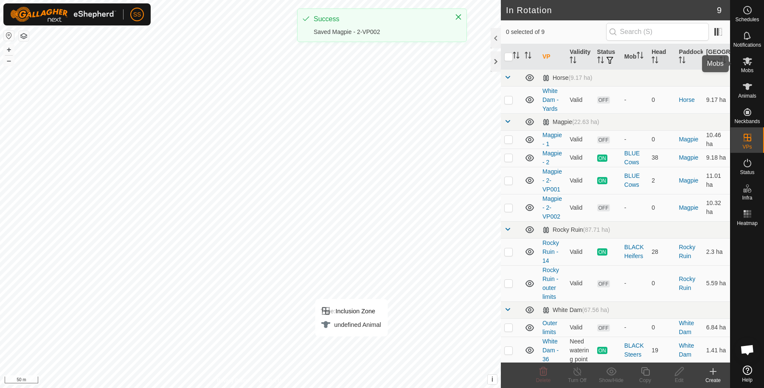
click at [747, 62] on icon at bounding box center [746, 61] width 9 height 8
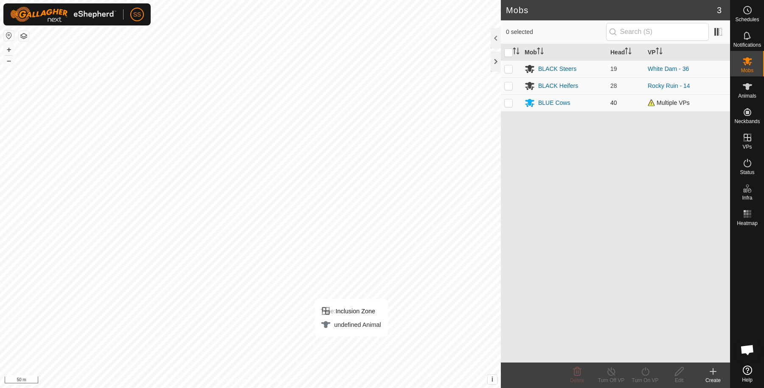
drag, startPoint x: 514, startPoint y: 103, endPoint x: 507, endPoint y: 104, distance: 6.4
click at [513, 103] on td at bounding box center [511, 102] width 20 height 17
click at [503, 106] on td at bounding box center [511, 102] width 20 height 17
checkbox input "false"
click at [750, 85] on icon at bounding box center [746, 86] width 9 height 7
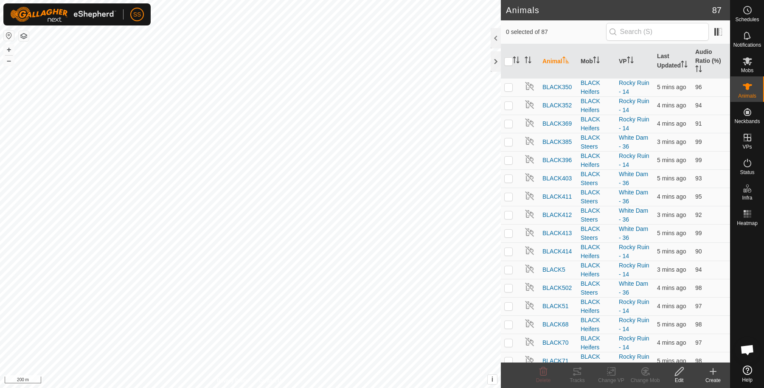
scroll to position [1289, 0]
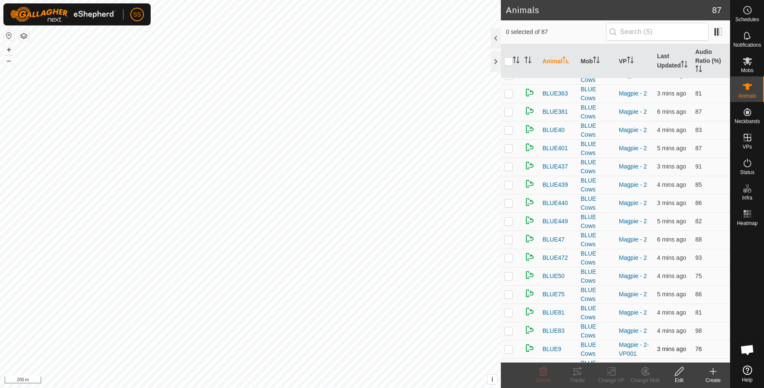
click at [510, 345] on p-checkbox at bounding box center [508, 348] width 8 height 7
checkbox input "true"
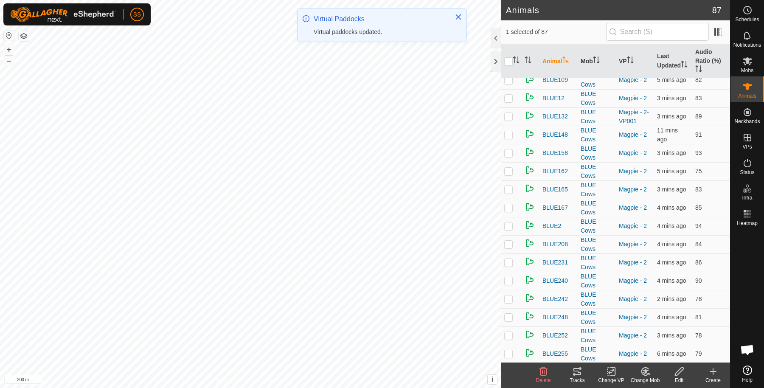
scroll to position [723, 0]
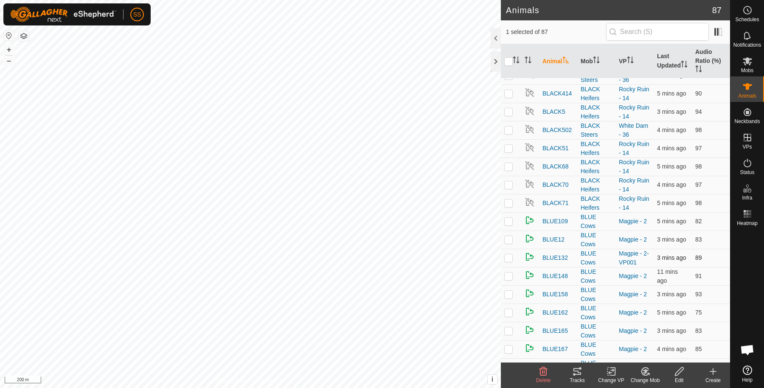
click at [506, 254] on p-checkbox at bounding box center [508, 257] width 8 height 7
checkbox input "true"
click at [606, 367] on icon at bounding box center [611, 371] width 11 height 10
click at [610, 333] on link "Choose VP..." at bounding box center [636, 335] width 84 height 17
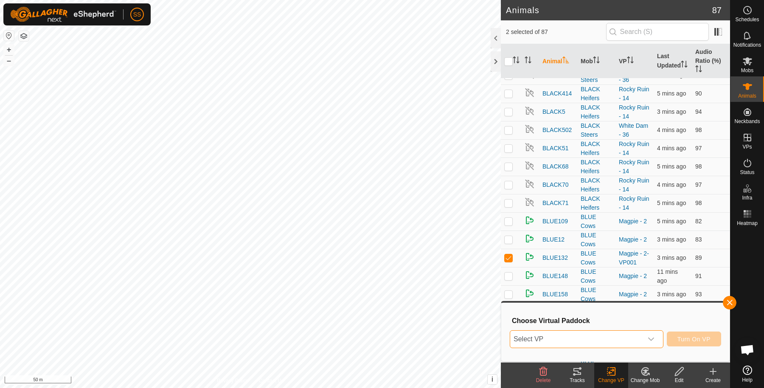
click at [558, 338] on span "Select VP" at bounding box center [576, 338] width 132 height 17
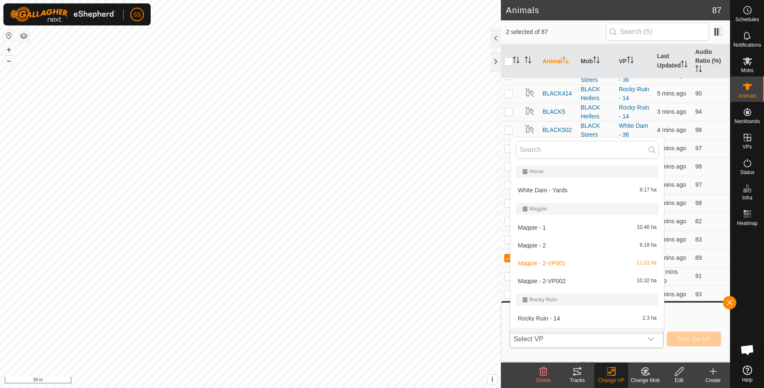
scroll to position [13, 0]
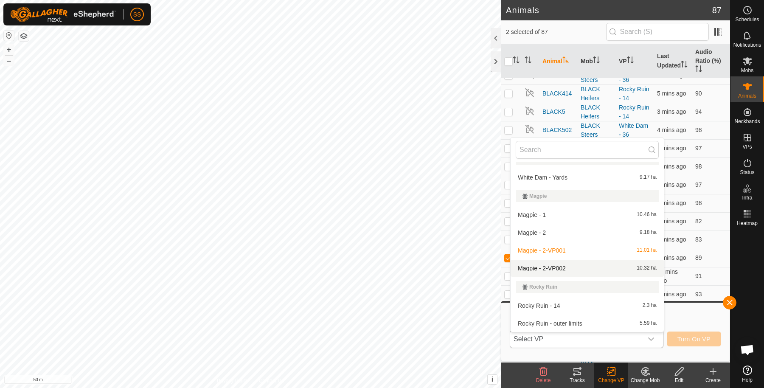
click at [574, 268] on li "Magpie - 2-VP002 10.32 ha" at bounding box center [586, 268] width 153 height 17
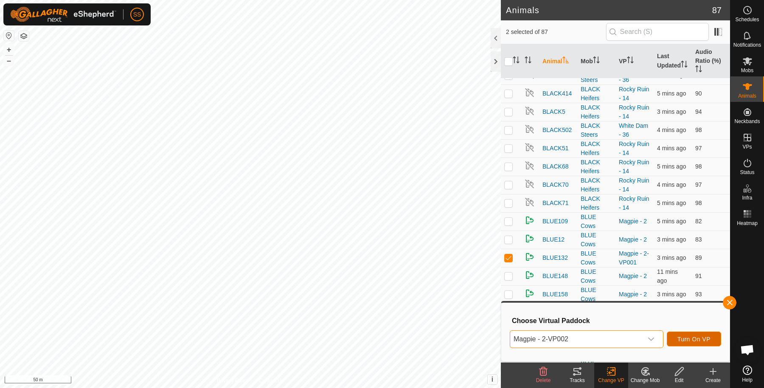
click at [701, 343] on button "Turn On VP" at bounding box center [693, 338] width 54 height 15
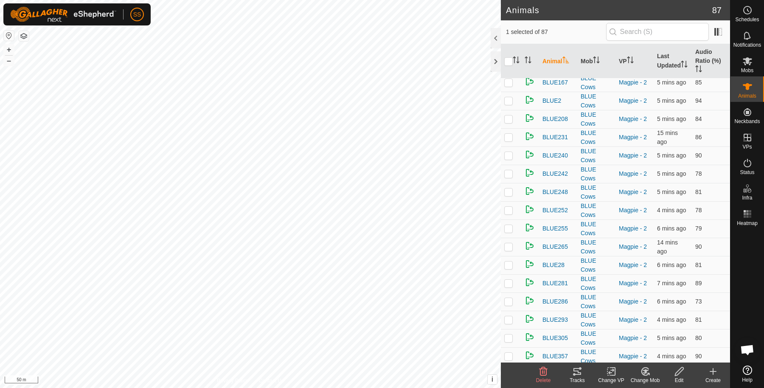
scroll to position [848, 0]
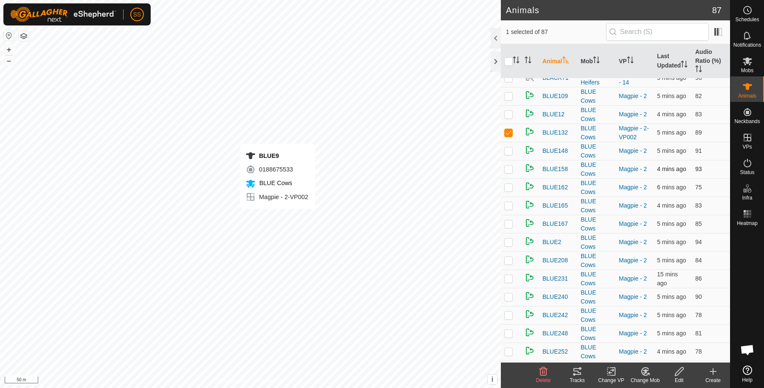
checkbox input "false"
checkbox input "true"
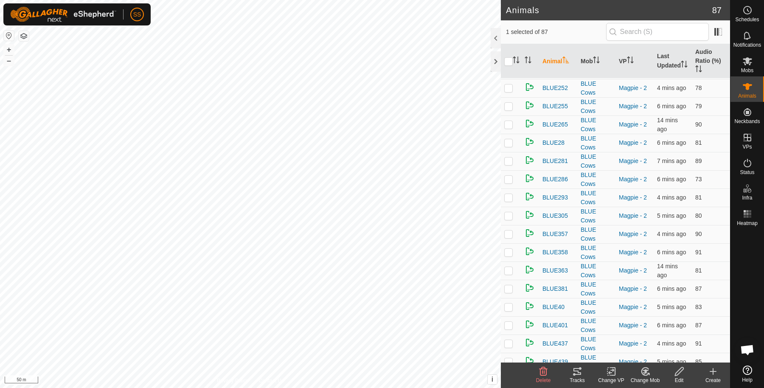
scroll to position [1289, 0]
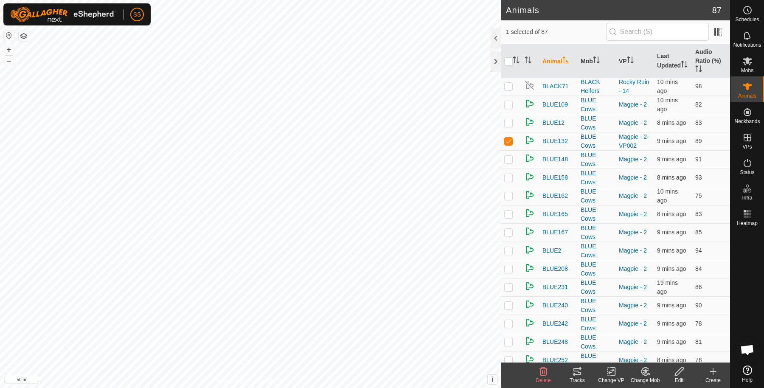
scroll to position [848, 0]
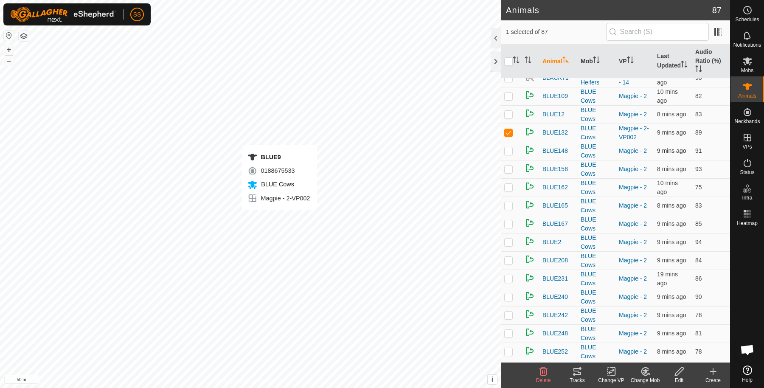
checkbox input "false"
checkbox input "true"
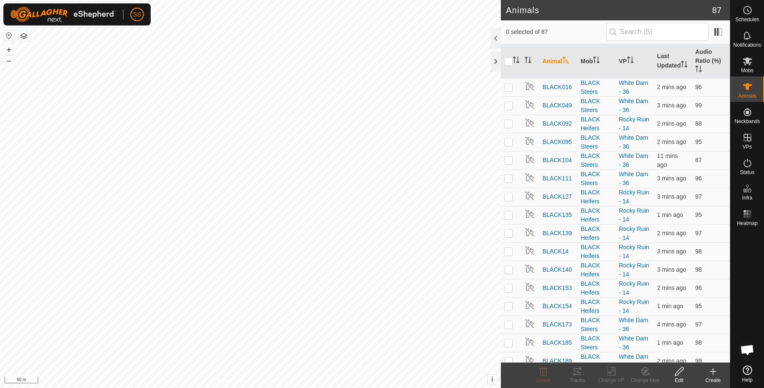
checkbox input "true"
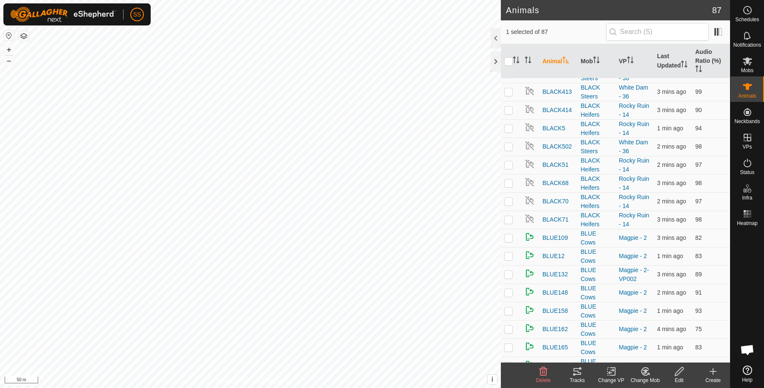
scroll to position [1289, 0]
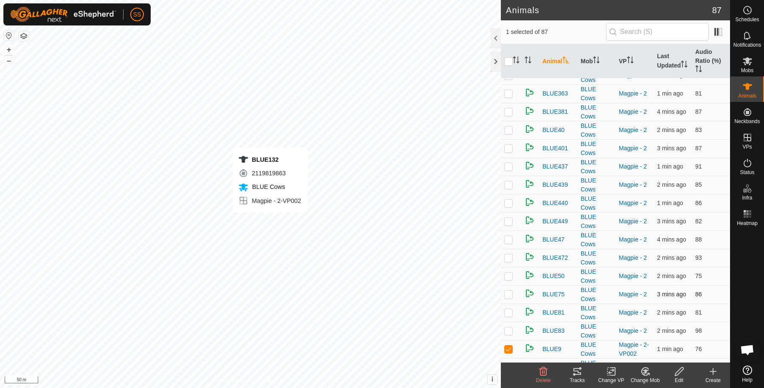
checkbox input "true"
checkbox input "false"
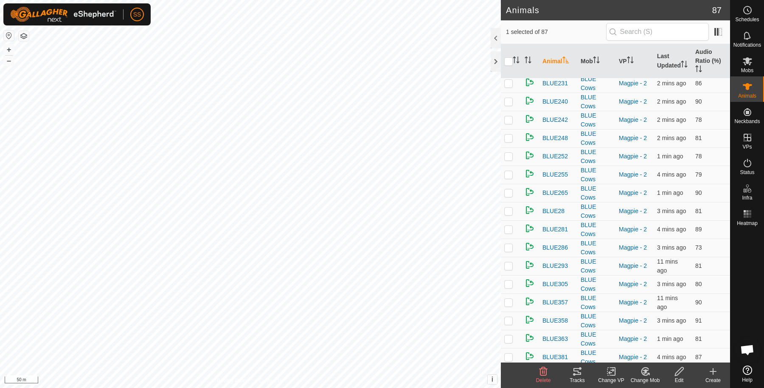
scroll to position [865, 0]
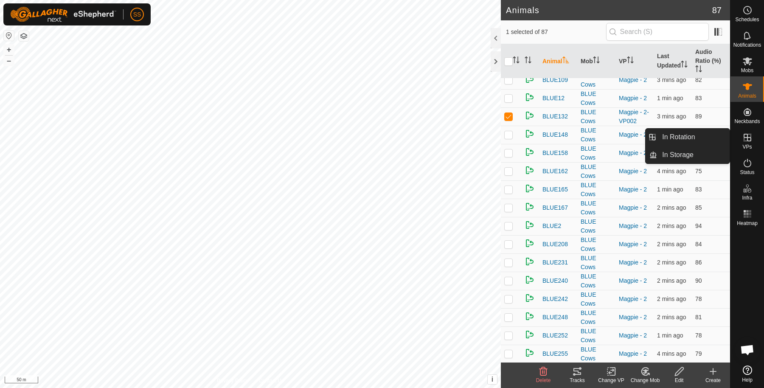
click at [745, 144] on span "VPs" at bounding box center [746, 146] width 9 height 5
click at [745, 137] on icon at bounding box center [747, 137] width 10 height 10
click at [727, 138] on link "In Rotation" at bounding box center [693, 137] width 73 height 17
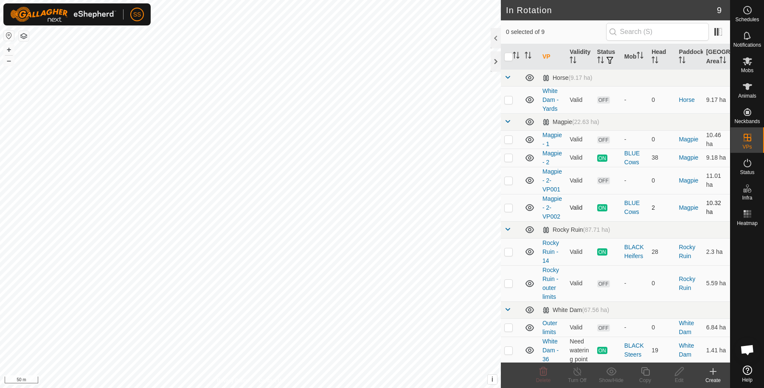
click at [506, 211] on p-checkbox at bounding box center [508, 207] width 8 height 7
checkbox input "true"
click at [644, 369] on icon at bounding box center [645, 371] width 8 height 8
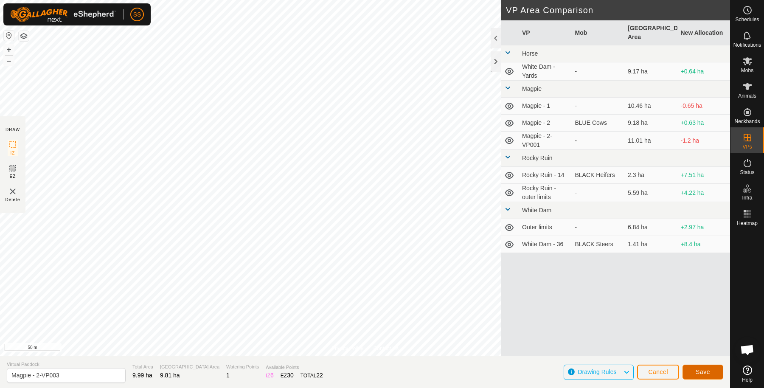
click at [697, 368] on span "Save" at bounding box center [702, 371] width 14 height 7
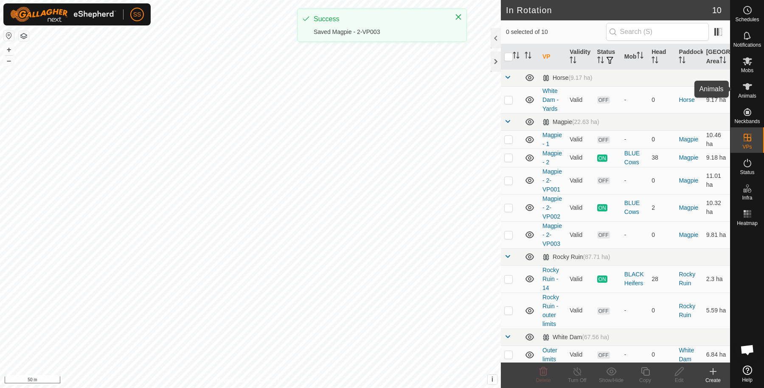
click at [749, 84] on icon at bounding box center [746, 86] width 9 height 7
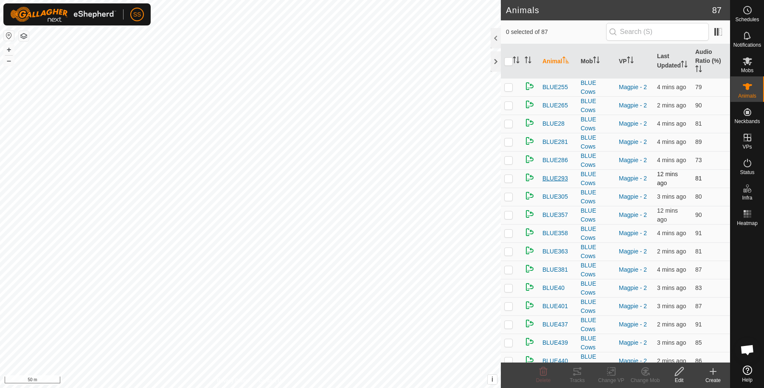
scroll to position [1289, 0]
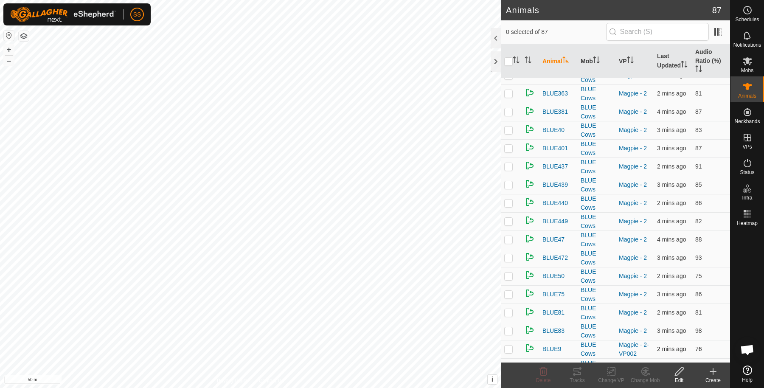
click at [511, 345] on p-checkbox at bounding box center [508, 348] width 8 height 7
checkbox input "true"
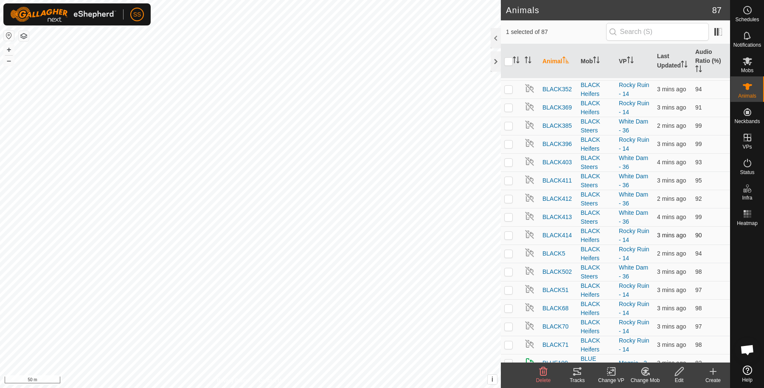
scroll to position [723, 0]
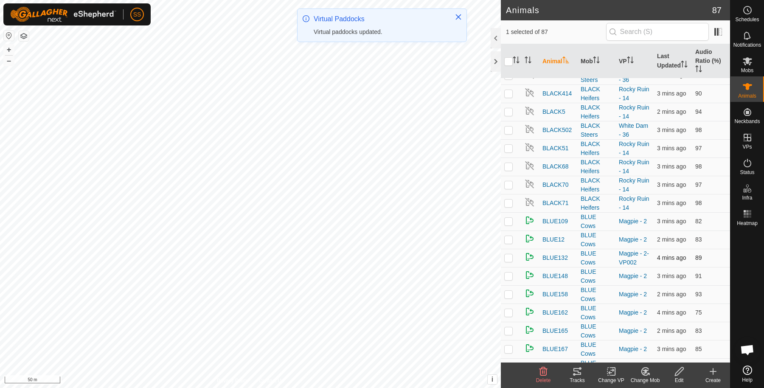
click at [508, 254] on p-checkbox at bounding box center [508, 257] width 8 height 7
checkbox input "true"
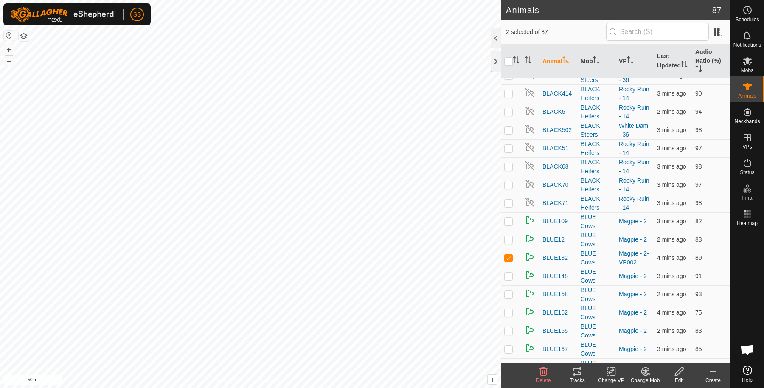
click at [604, 373] on change-vp-svg-icon at bounding box center [611, 371] width 34 height 10
click at [616, 332] on link "Choose VP..." at bounding box center [636, 335] width 84 height 17
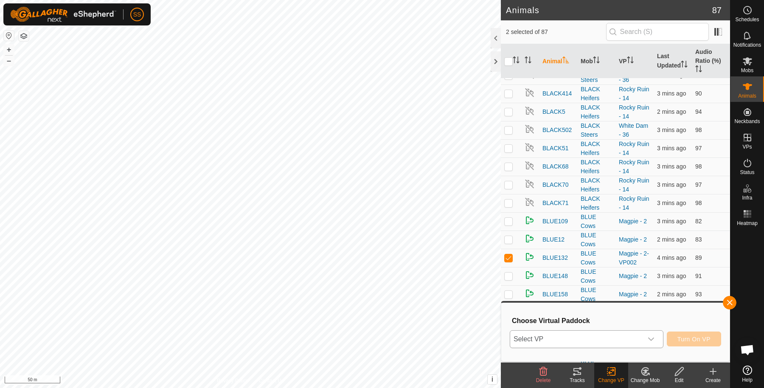
click at [587, 344] on span "Select VP" at bounding box center [576, 338] width 132 height 17
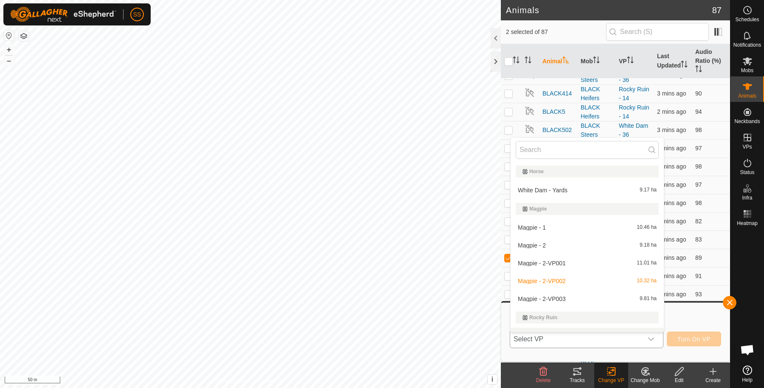
scroll to position [13, 0]
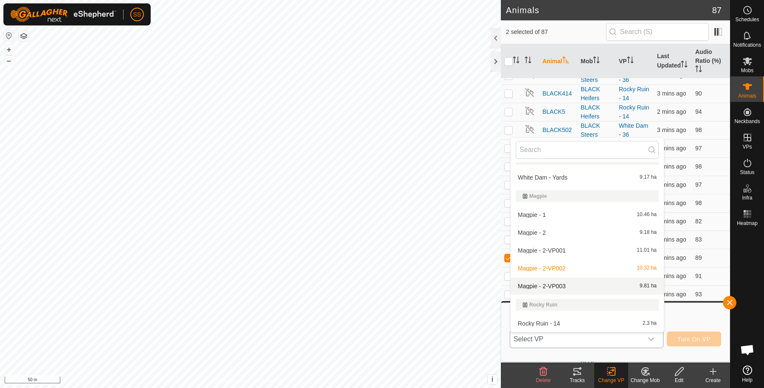
click at [569, 288] on li "Magpie - 2-VP003 9.81 ha" at bounding box center [586, 285] width 153 height 17
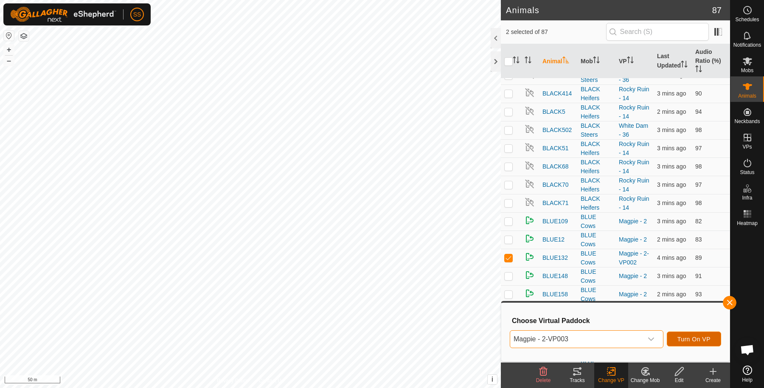
click at [674, 339] on button "Turn On VP" at bounding box center [693, 338] width 54 height 15
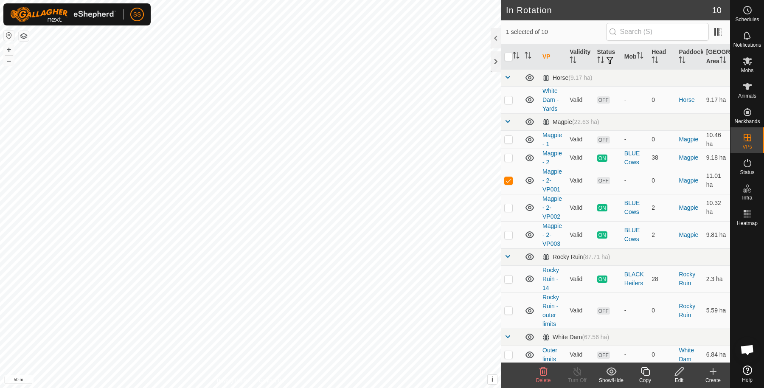
click at [537, 377] on span "Delete" at bounding box center [543, 380] width 15 height 6
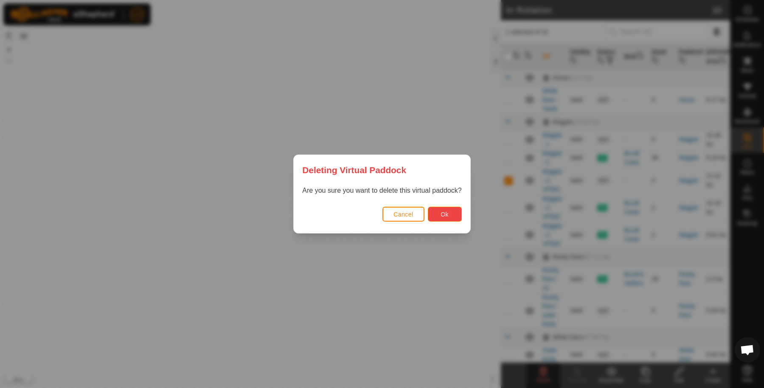
click at [449, 217] on button "Ok" at bounding box center [445, 214] width 34 height 15
checkbox input "false"
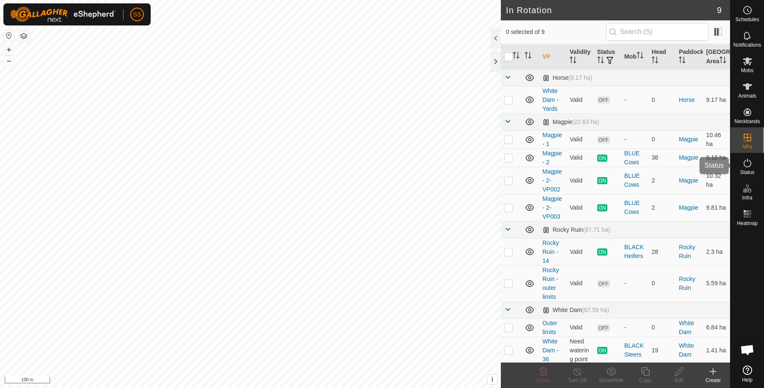
click at [750, 164] on icon at bounding box center [747, 163] width 8 height 8
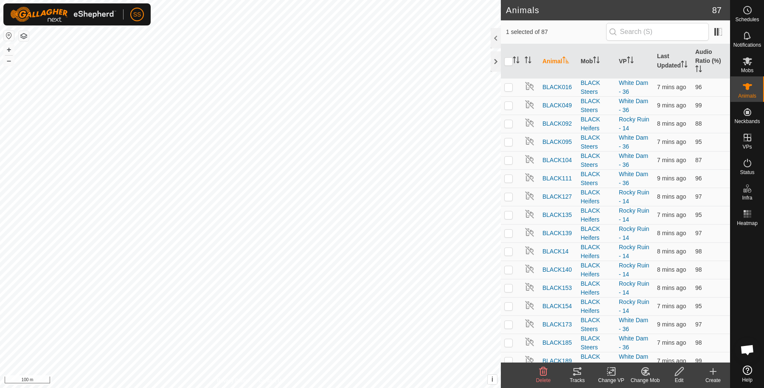
click at [582, 376] on div "Tracks" at bounding box center [577, 380] width 34 height 8
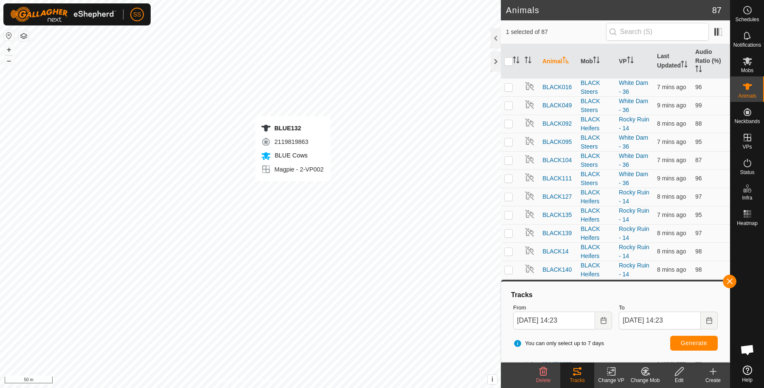
checkbox input "true"
checkbox input "false"
click at [688, 348] on button "Generate" at bounding box center [694, 343] width 48 height 15
click at [730, 284] on button "button" at bounding box center [729, 281] width 14 height 14
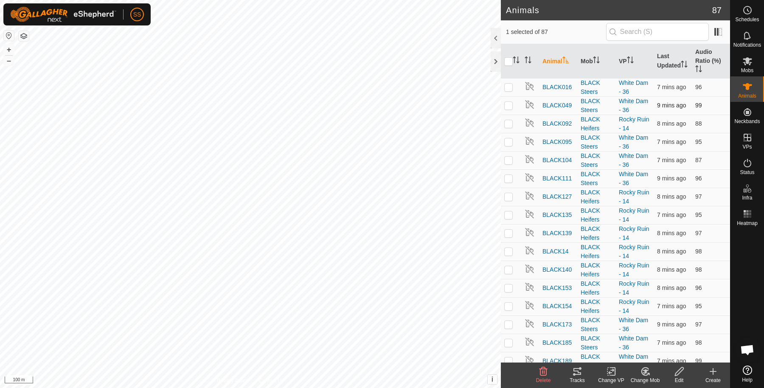
click at [707, 100] on td "99" at bounding box center [710, 105] width 38 height 18
click at [714, 106] on link "Unfitted Neckbands" at bounding box center [687, 109] width 84 height 17
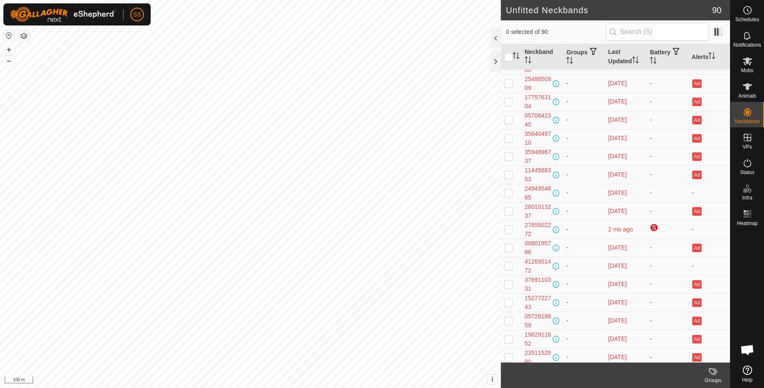
scroll to position [1334, 0]
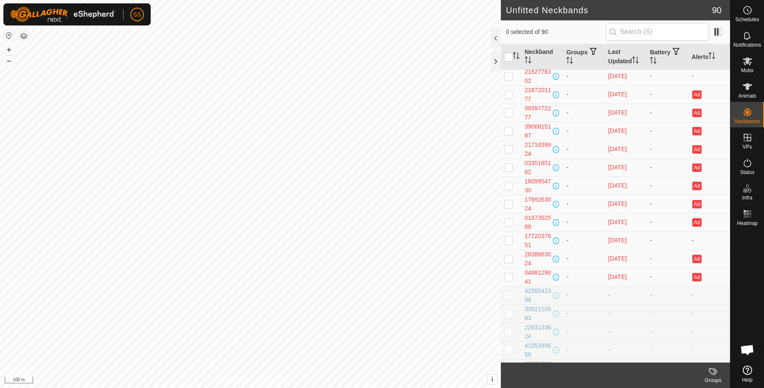
click at [599, 286] on td "-" at bounding box center [583, 295] width 42 height 18
click at [505, 291] on p-checkbox at bounding box center [508, 294] width 8 height 7
click at [507, 291] on p-checkbox at bounding box center [508, 294] width 8 height 7
checkbox input "false"
click at [507, 310] on p-checkbox at bounding box center [508, 313] width 8 height 7
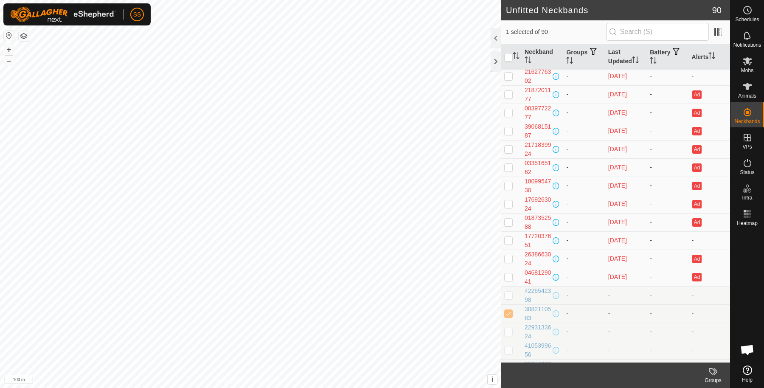
click at [507, 310] on p-checkbox at bounding box center [508, 313] width 8 height 7
checkbox input "false"
click at [507, 323] on td at bounding box center [511, 331] width 20 height 18
click at [507, 322] on td at bounding box center [511, 331] width 20 height 18
checkbox input "false"
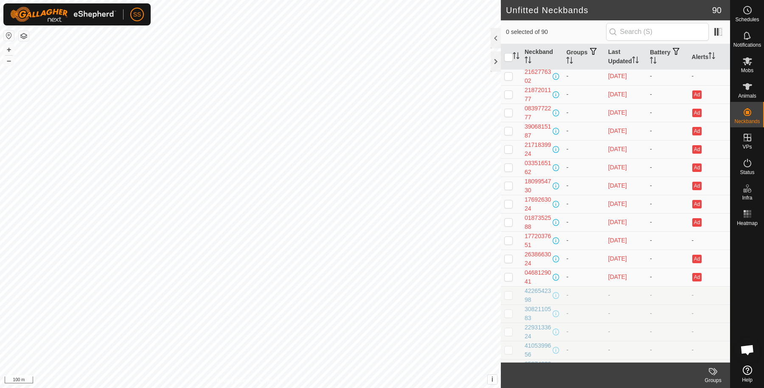
click at [508, 341] on td at bounding box center [511, 350] width 20 height 18
checkbox input "false"
click at [507, 364] on p-checkbox at bounding box center [508, 367] width 8 height 7
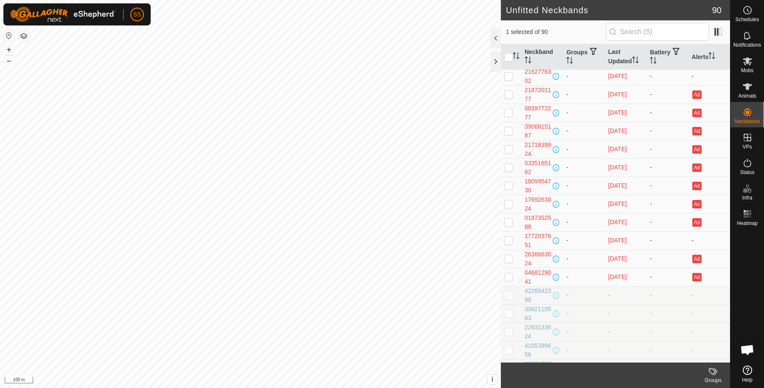
checkbox input "false"
click at [646, 322] on td "-" at bounding box center [667, 331] width 42 height 18
click at [556, 292] on span at bounding box center [555, 295] width 7 height 7
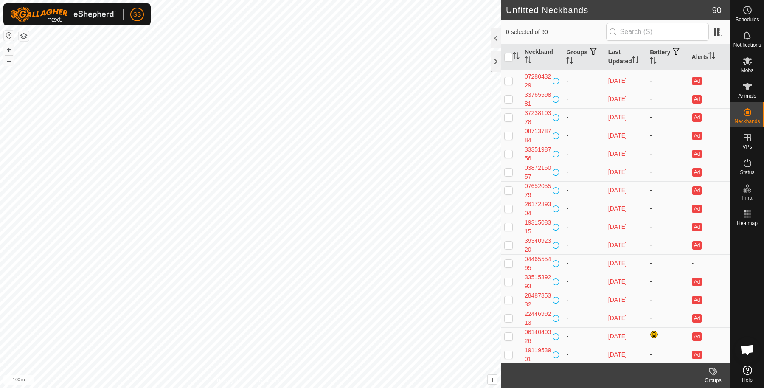
scroll to position [0, 0]
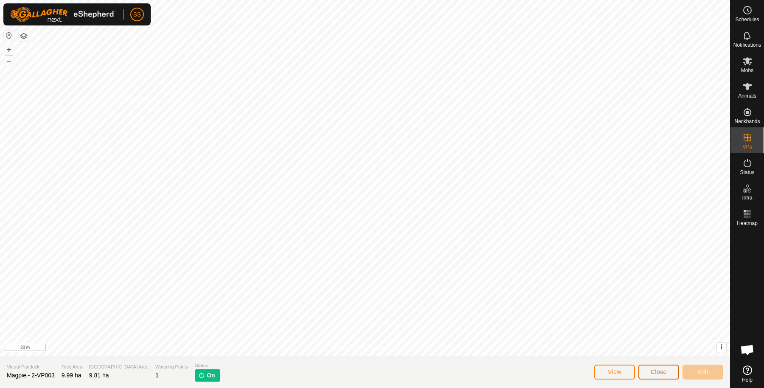
click at [649, 369] on button "Close" at bounding box center [658, 371] width 41 height 15
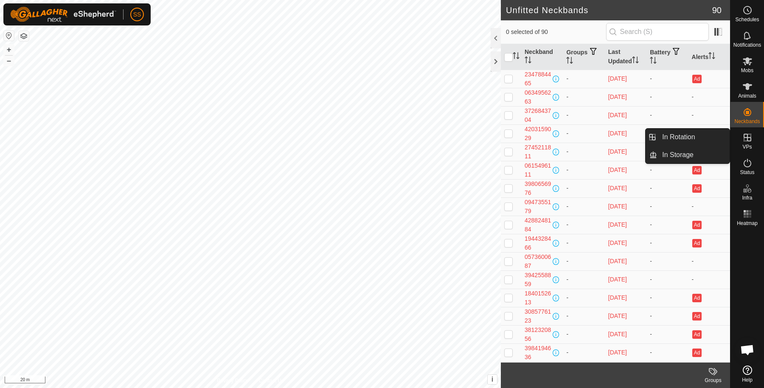
click at [747, 144] on span "VPs" at bounding box center [746, 146] width 9 height 5
click at [706, 141] on link "In Rotation" at bounding box center [693, 137] width 73 height 17
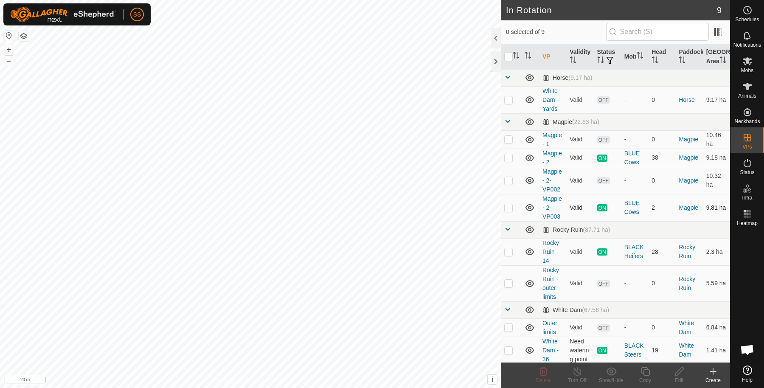
click at [510, 211] on p-checkbox at bounding box center [508, 207] width 8 height 7
checkbox input "true"
click at [640, 373] on icon at bounding box center [645, 371] width 11 height 10
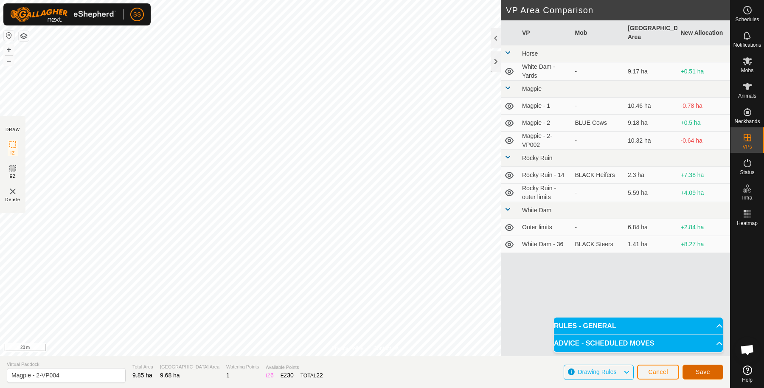
click at [698, 371] on span "Save" at bounding box center [702, 371] width 14 height 7
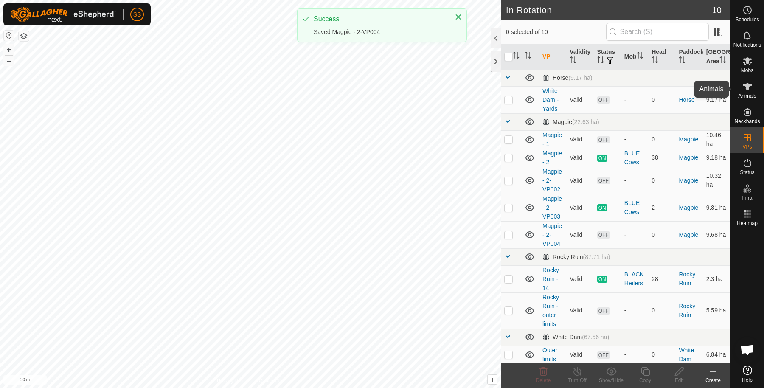
click at [749, 94] on span "Animals" at bounding box center [747, 95] width 18 height 5
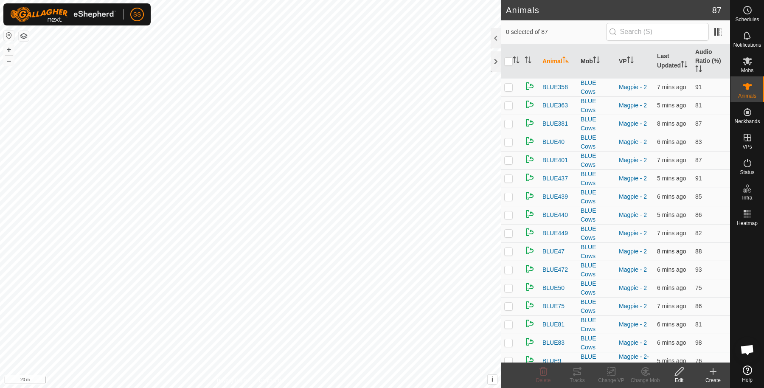
scroll to position [1289, 0]
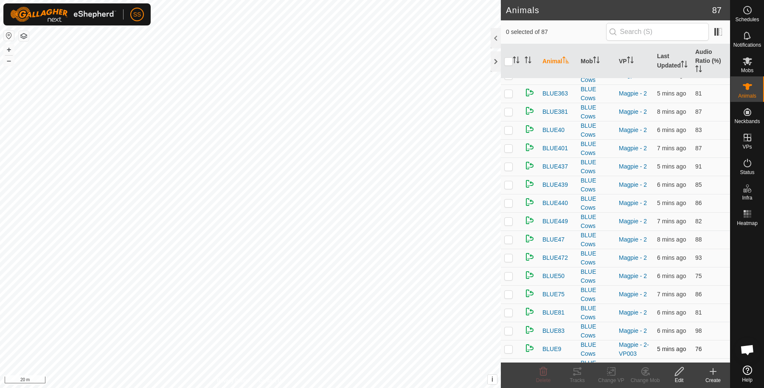
click at [511, 345] on p-checkbox at bounding box center [508, 348] width 8 height 7
checkbox input "true"
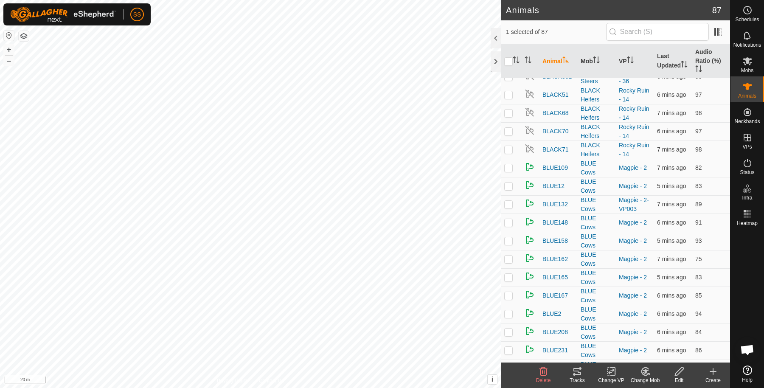
scroll to position [723, 0]
click at [507, 254] on p-checkbox at bounding box center [508, 257] width 8 height 7
checkbox input "true"
click at [610, 376] on div "Change VP" at bounding box center [611, 380] width 34 height 8
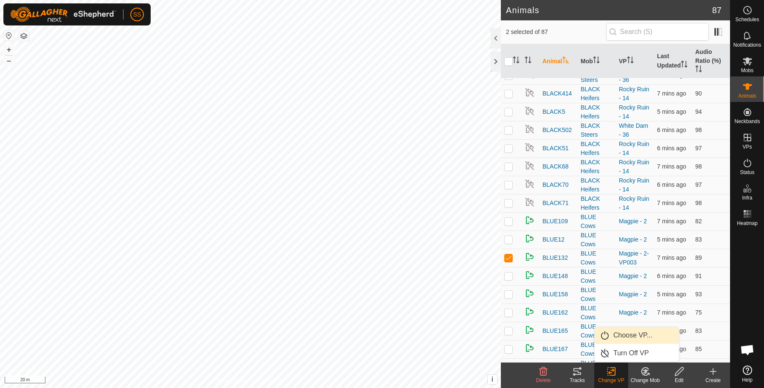
click at [606, 333] on link "Choose VP..." at bounding box center [636, 335] width 84 height 17
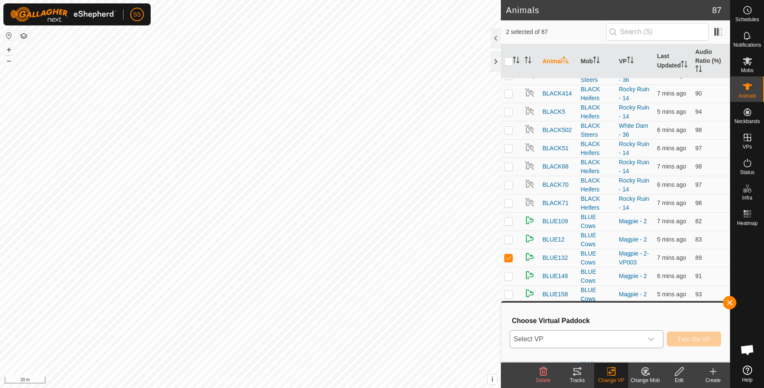
click at [602, 336] on span "Select VP" at bounding box center [576, 338] width 132 height 17
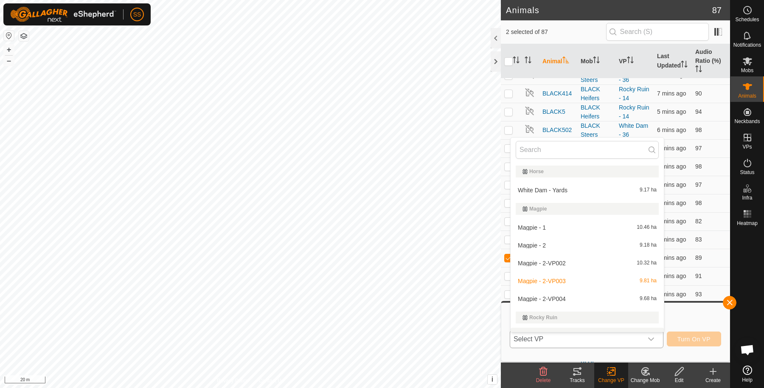
scroll to position [13, 0]
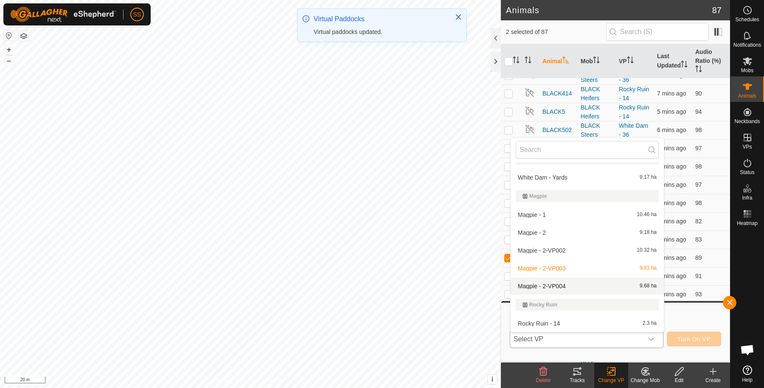
click at [565, 288] on li "Magpie - 2-VP004 9.68 ha" at bounding box center [586, 285] width 153 height 17
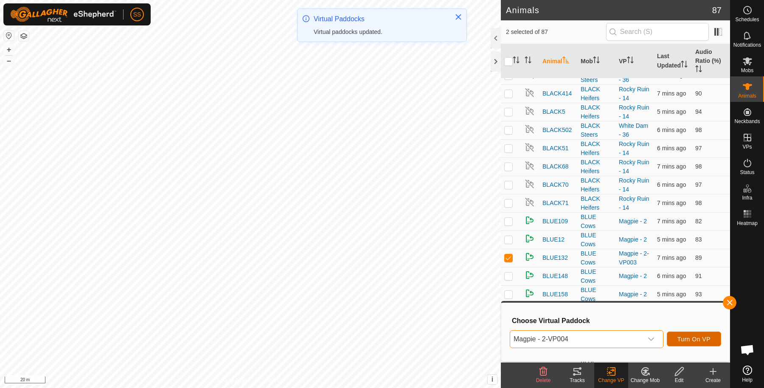
click at [691, 338] on span "Turn On VP" at bounding box center [693, 339] width 33 height 7
